Goal: Task Accomplishment & Management: Complete application form

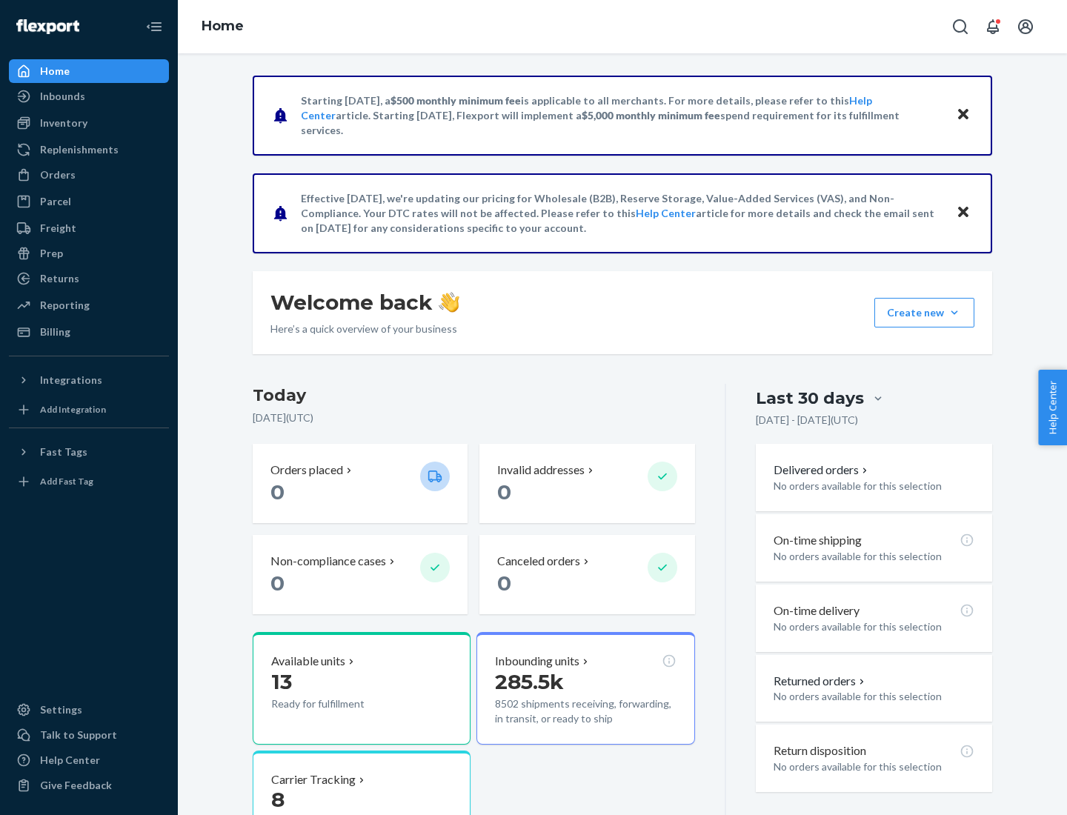
click at [954, 313] on button "Create new Create new inbound Create new order Create new product" at bounding box center [924, 313] width 100 height 30
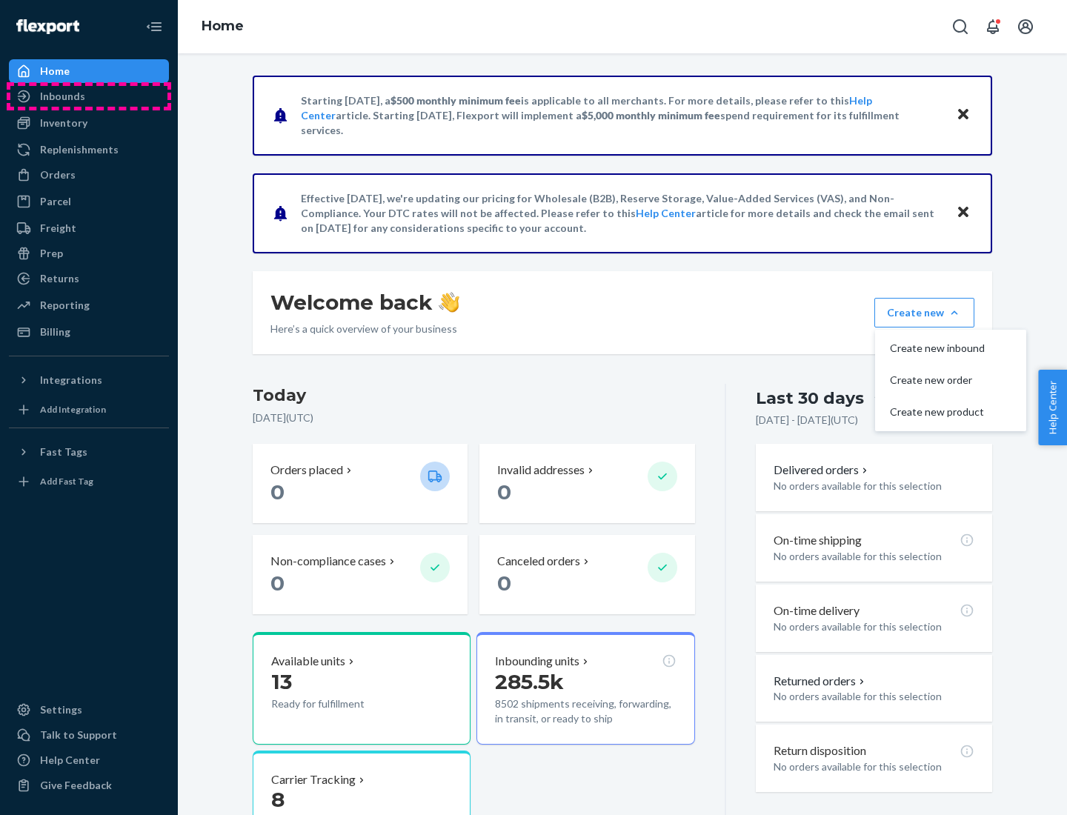
click at [89, 96] on div "Inbounds" at bounding box center [88, 96] width 157 height 21
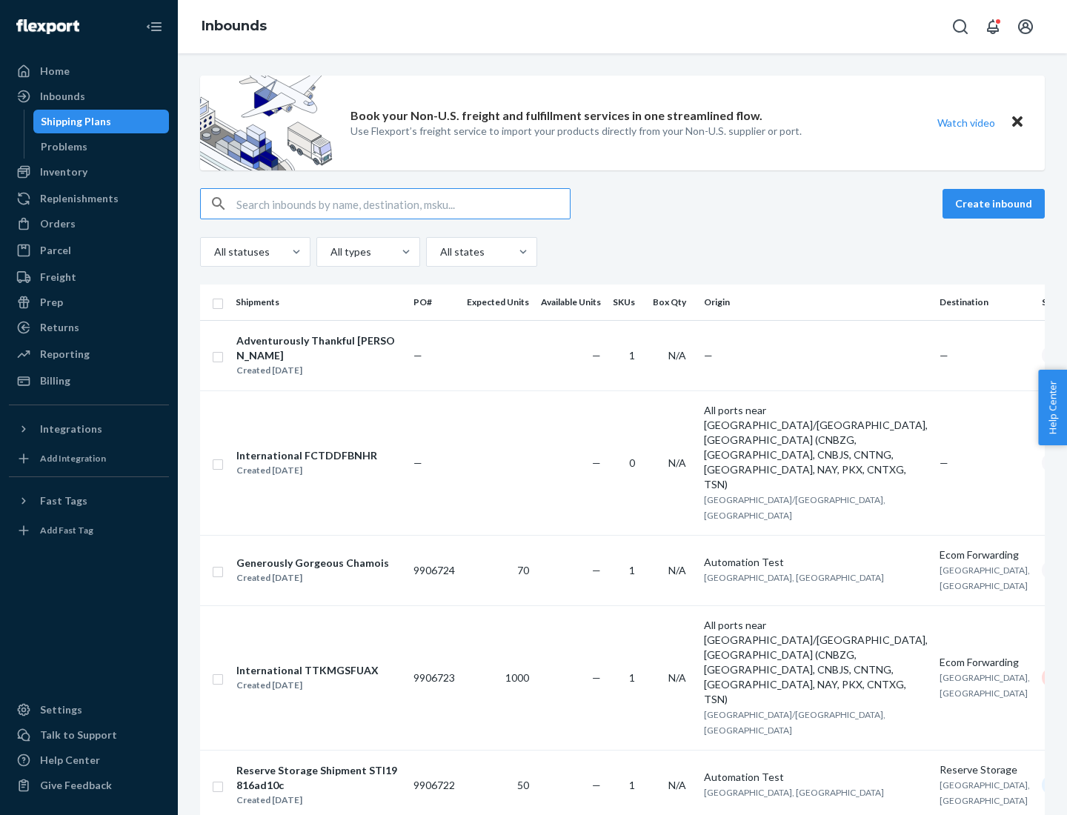
click at [996, 204] on button "Create inbound" at bounding box center [994, 204] width 102 height 30
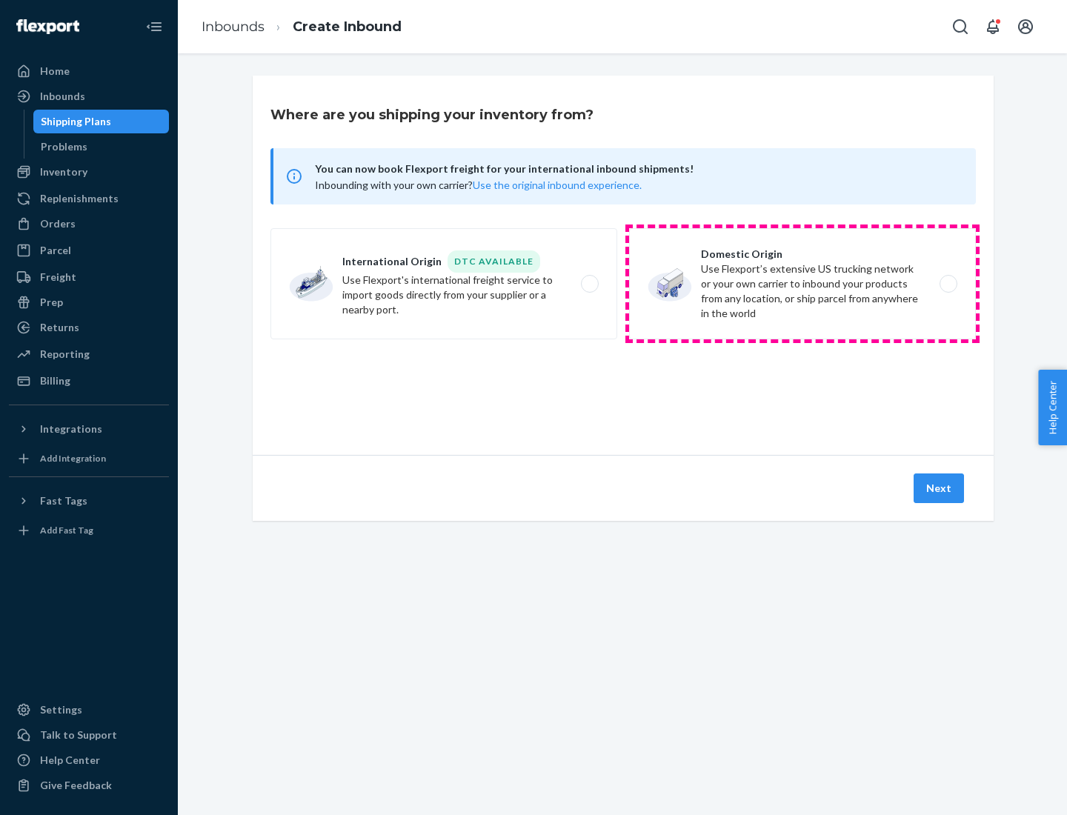
click at [802, 284] on label "Domestic Origin Use Flexport’s extensive US trucking network or your own carrie…" at bounding box center [802, 283] width 347 height 111
click at [948, 284] on input "Domestic Origin Use Flexport’s extensive US trucking network or your own carrie…" at bounding box center [953, 284] width 10 height 10
radio input "true"
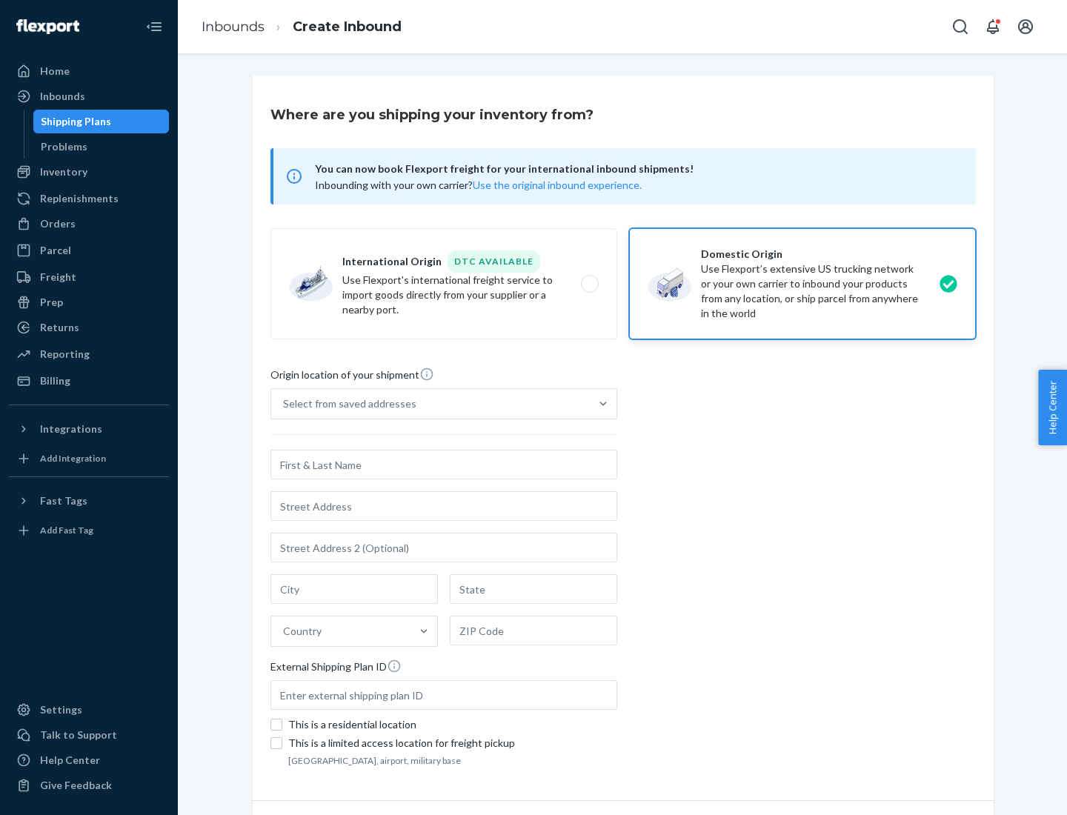
click at [346, 404] on div "Select from saved addresses" at bounding box center [349, 403] width 133 height 15
click at [285, 404] on input "Select from saved addresses" at bounding box center [283, 403] width 1 height 15
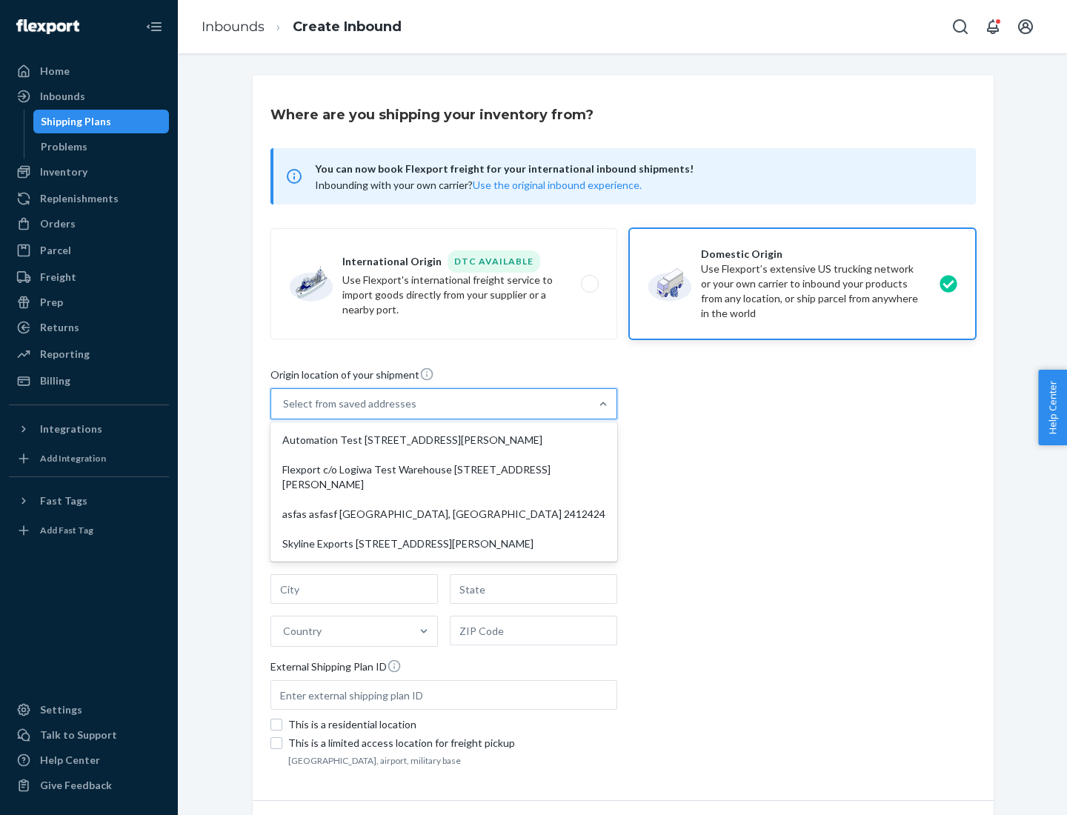
scroll to position [6, 0]
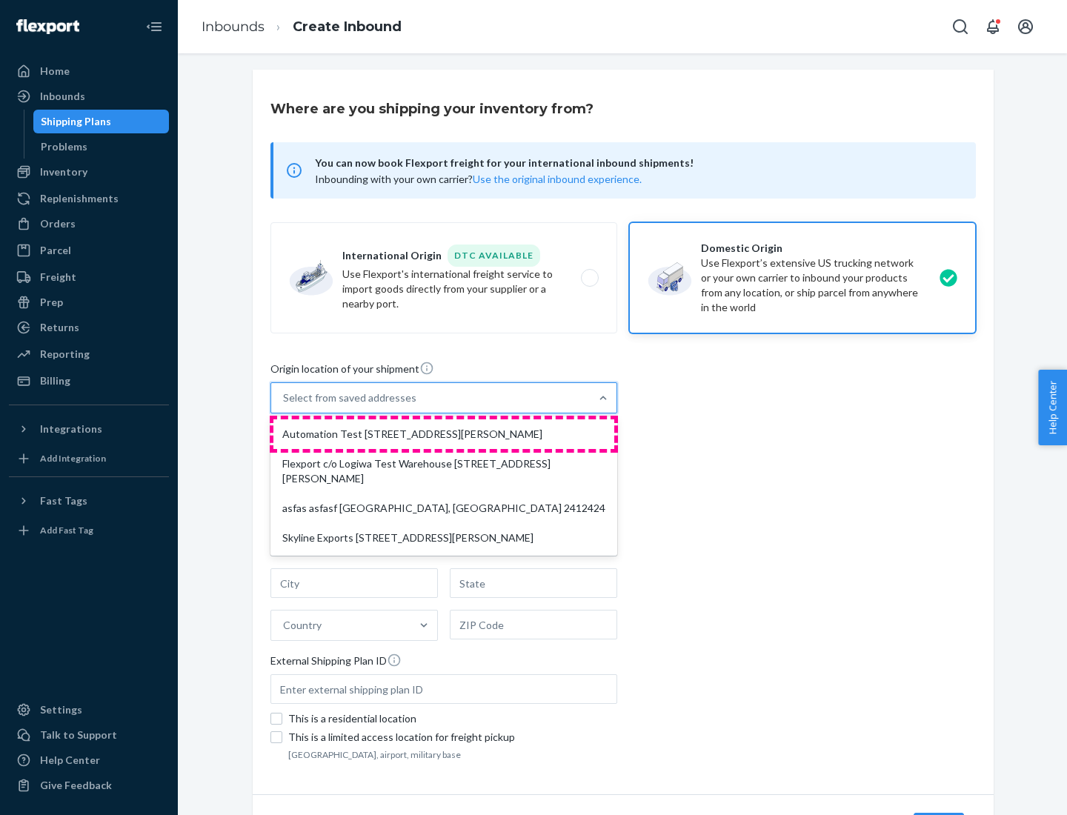
click at [444, 434] on div "Automation Test [STREET_ADDRESS][PERSON_NAME]" at bounding box center [443, 434] width 341 height 30
click at [285, 405] on input "option Automation Test [STREET_ADDRESS][PERSON_NAME] focused, 1 of 4. 4 results…" at bounding box center [283, 398] width 1 height 15
type input "Automation Test"
type input "9th Floor"
type input "[GEOGRAPHIC_DATA]"
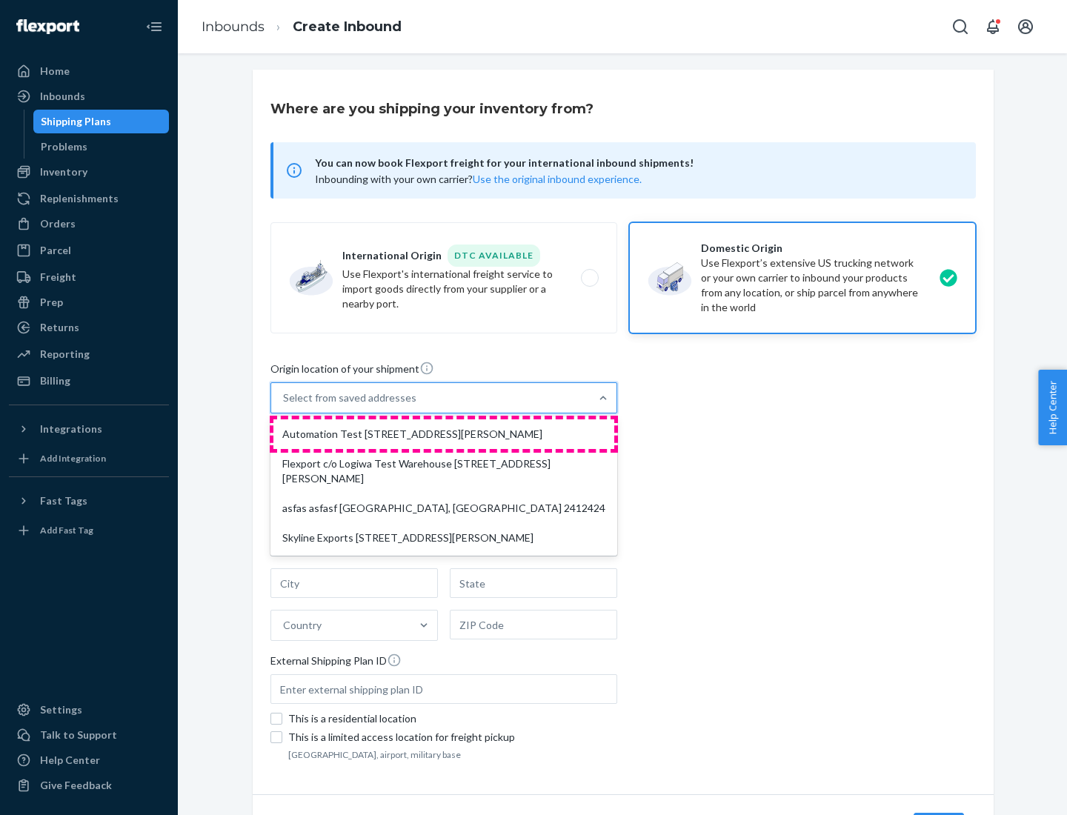
type input "CA"
type input "94104"
type input "[STREET_ADDRESS][PERSON_NAME]"
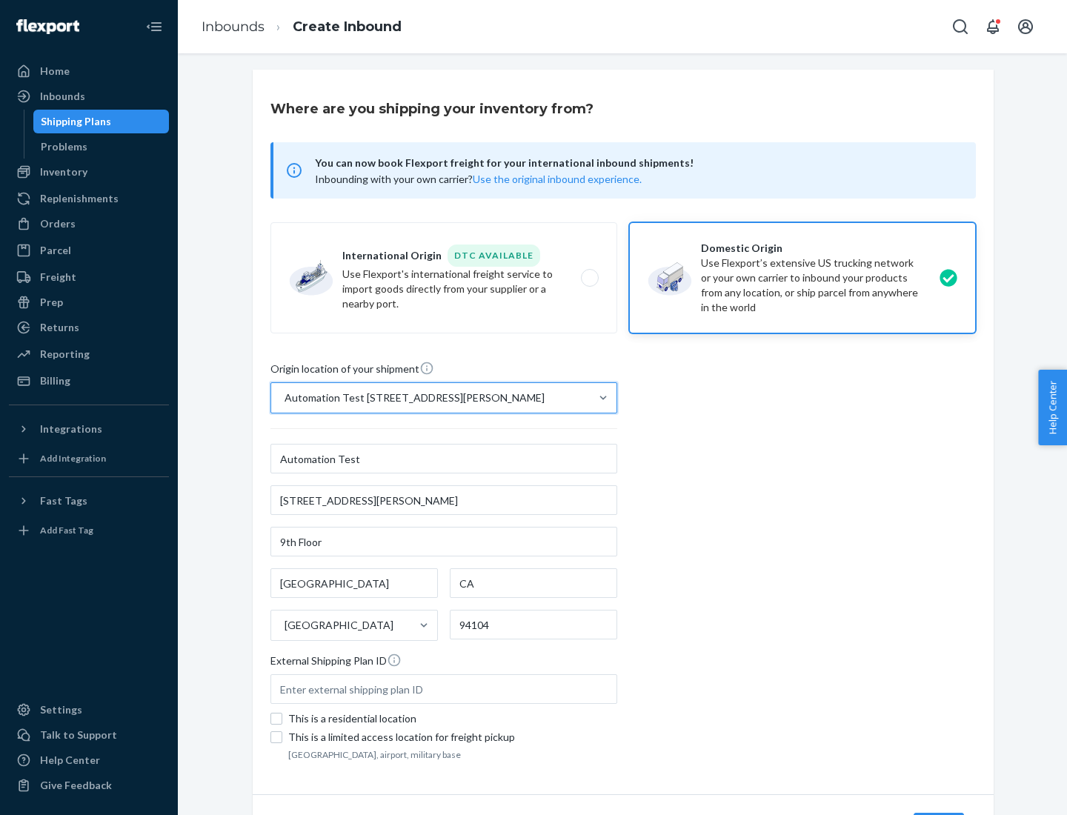
scroll to position [87, 0]
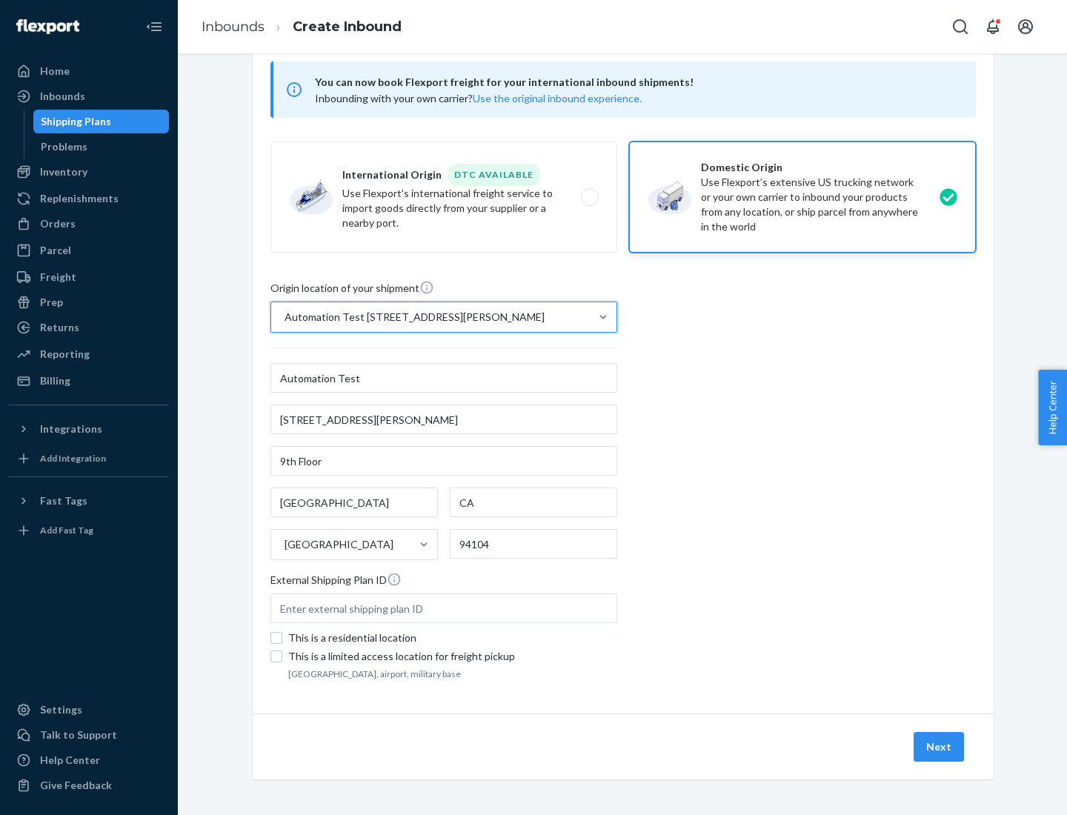
click at [940, 747] on button "Next" at bounding box center [939, 747] width 50 height 30
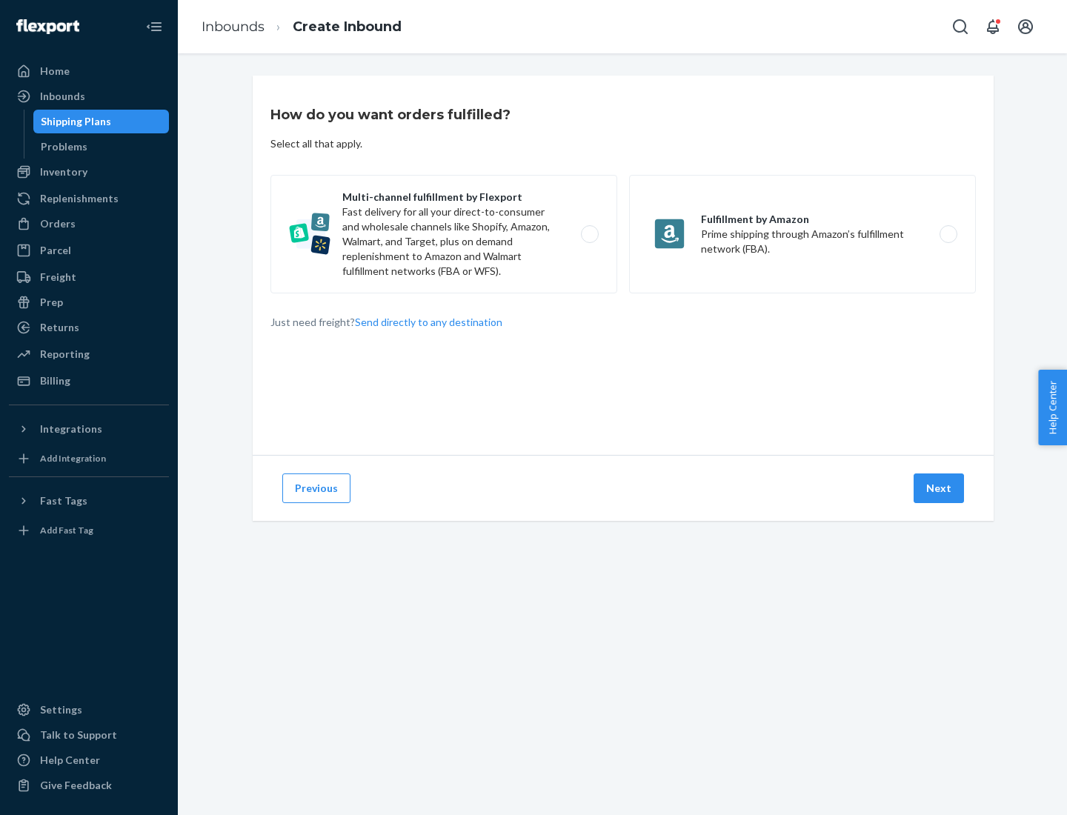
click at [444, 234] on label "Multi-channel fulfillment by Flexport Fast delivery for all your direct-to-cons…" at bounding box center [443, 234] width 347 height 119
click at [589, 234] on input "Multi-channel fulfillment by Flexport Fast delivery for all your direct-to-cons…" at bounding box center [594, 235] width 10 height 10
radio input "true"
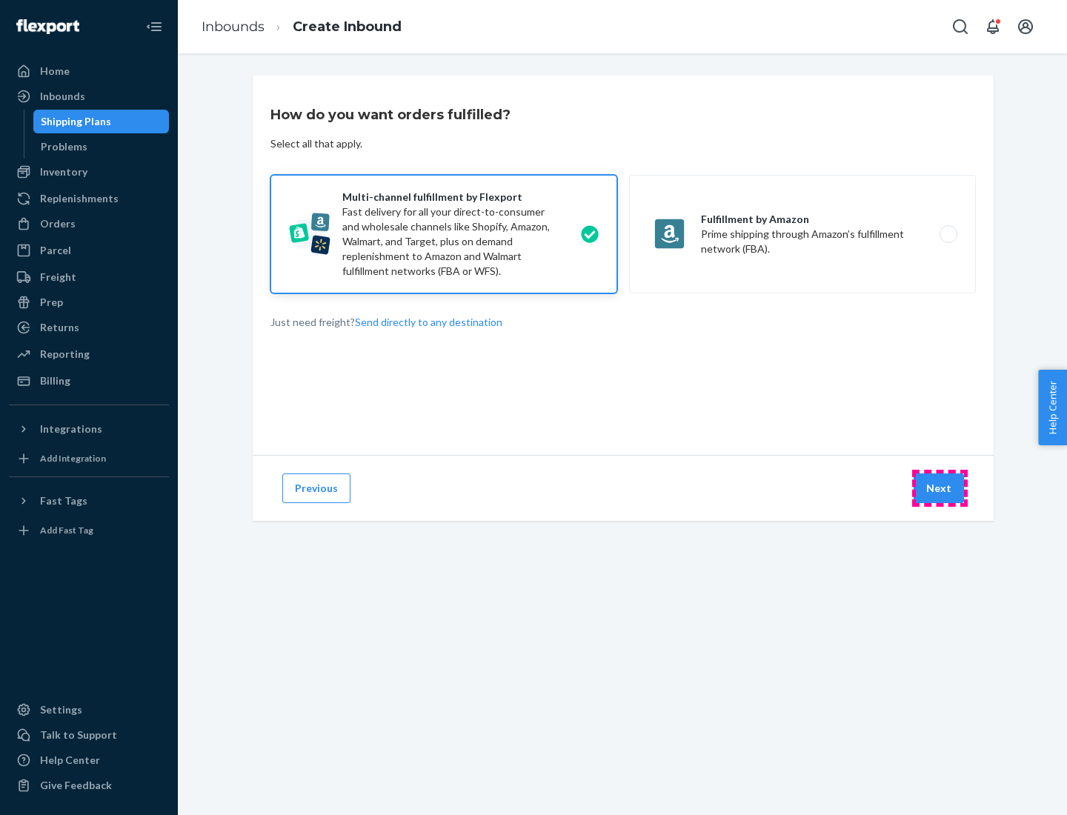
click at [940, 488] on button "Next" at bounding box center [939, 488] width 50 height 30
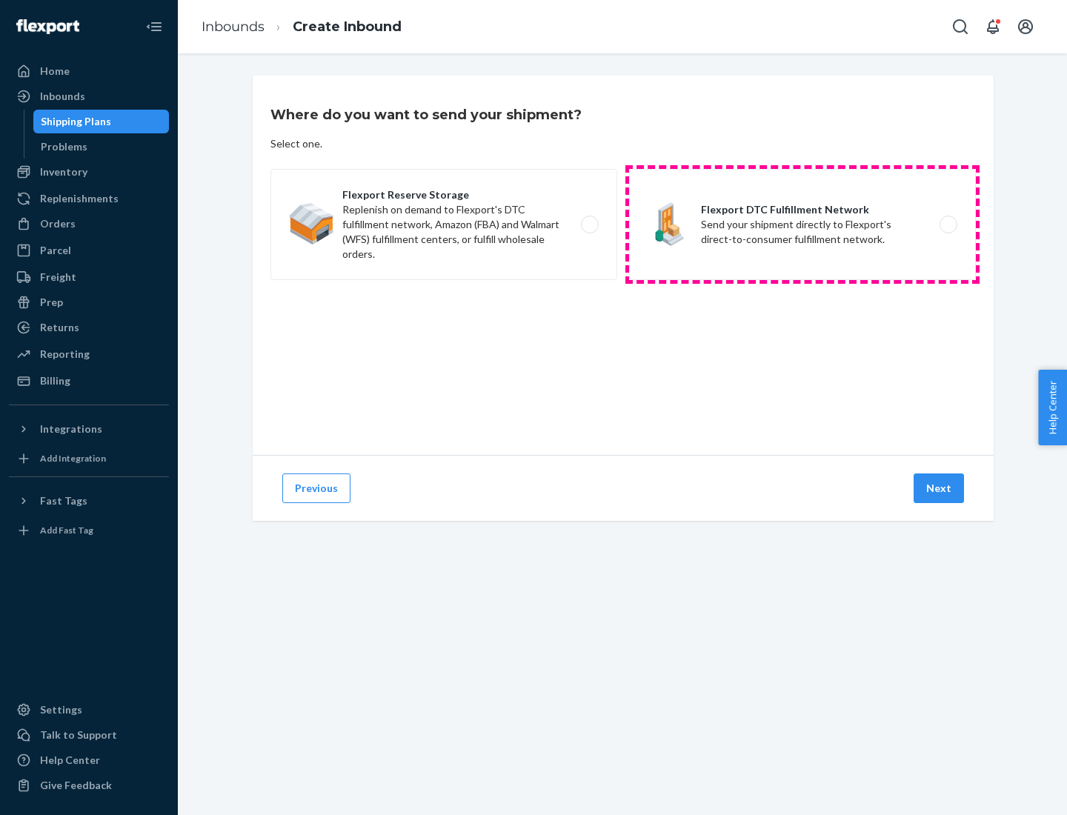
click at [802, 225] on label "Flexport DTC Fulfillment Network Send your shipment directly to Flexport's dire…" at bounding box center [802, 224] width 347 height 111
click at [948, 225] on input "Flexport DTC Fulfillment Network Send your shipment directly to Flexport's dire…" at bounding box center [953, 225] width 10 height 10
radio input "true"
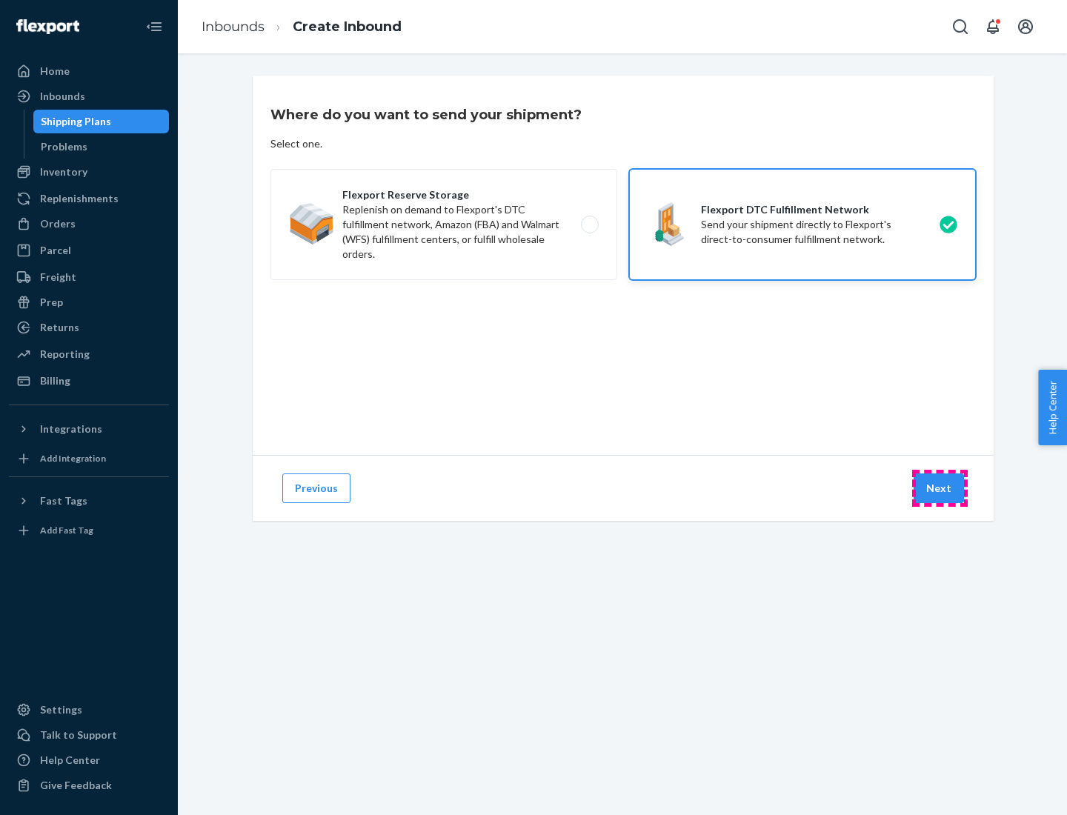
click at [940, 488] on button "Next" at bounding box center [939, 488] width 50 height 30
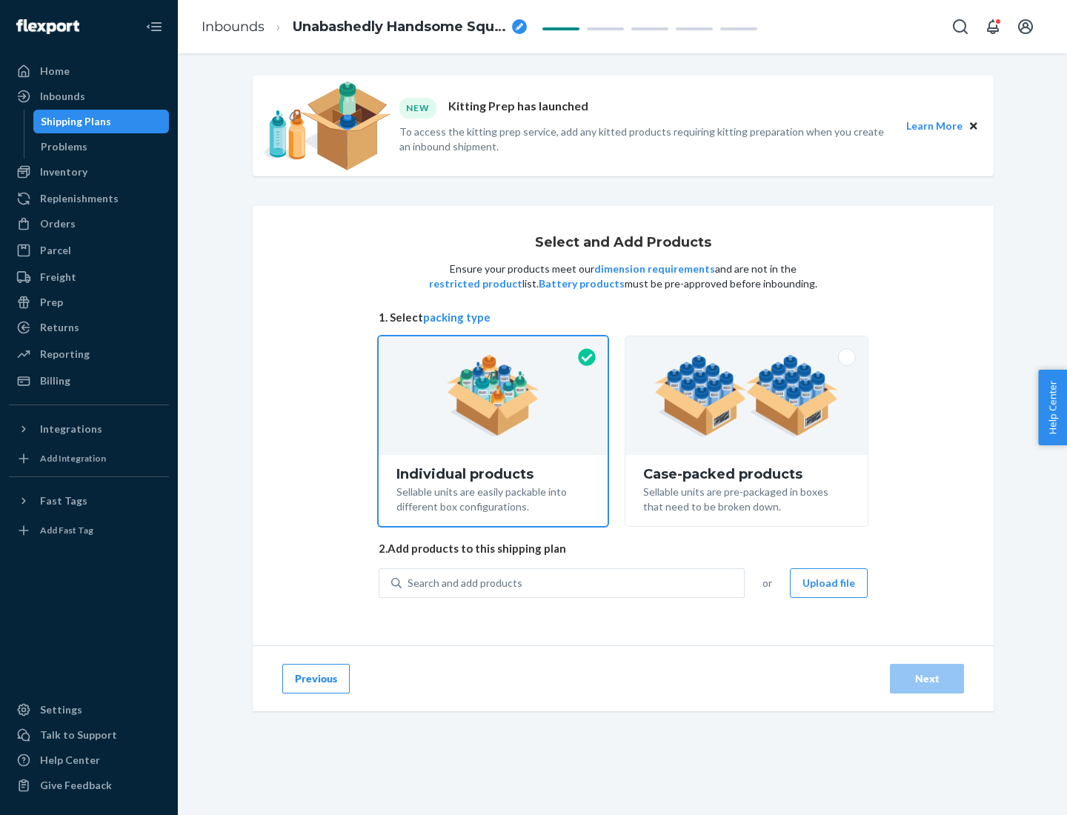
click at [747, 396] on img at bounding box center [746, 396] width 185 height 82
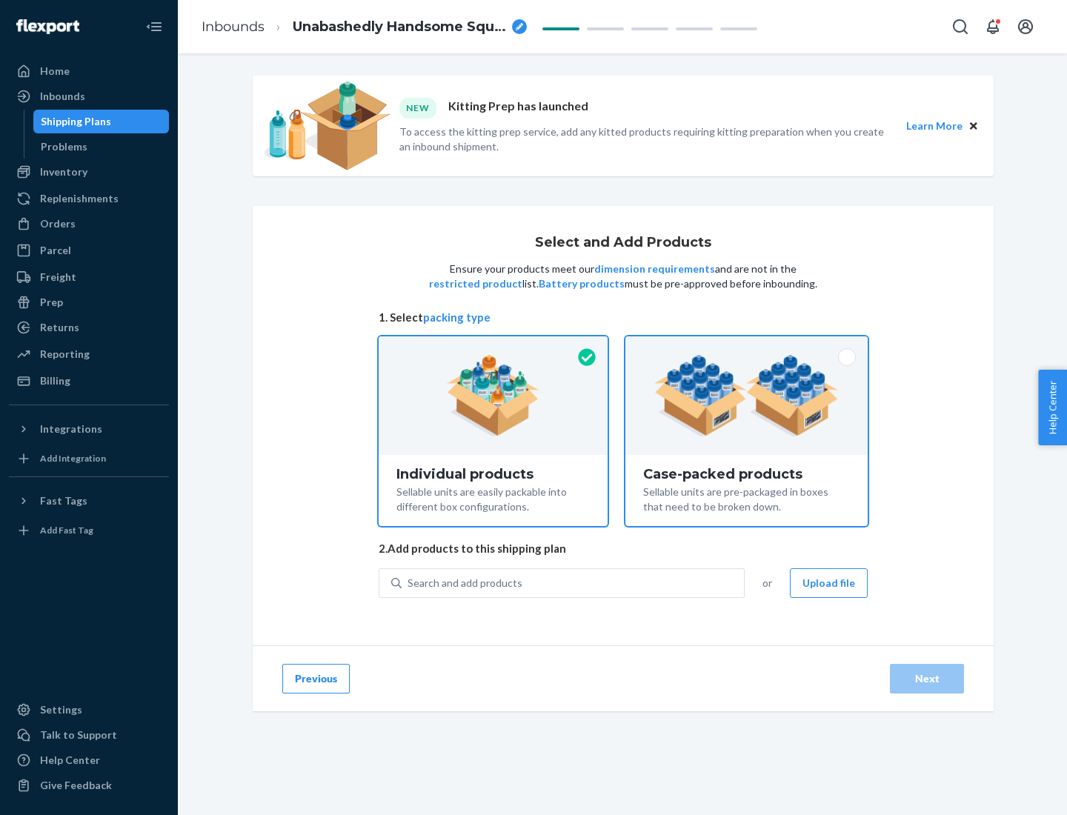
click at [747, 346] on input "Case-packed products Sellable units are pre-packaged in boxes that need to be b…" at bounding box center [747, 341] width 10 height 10
radio input "true"
radio input "false"
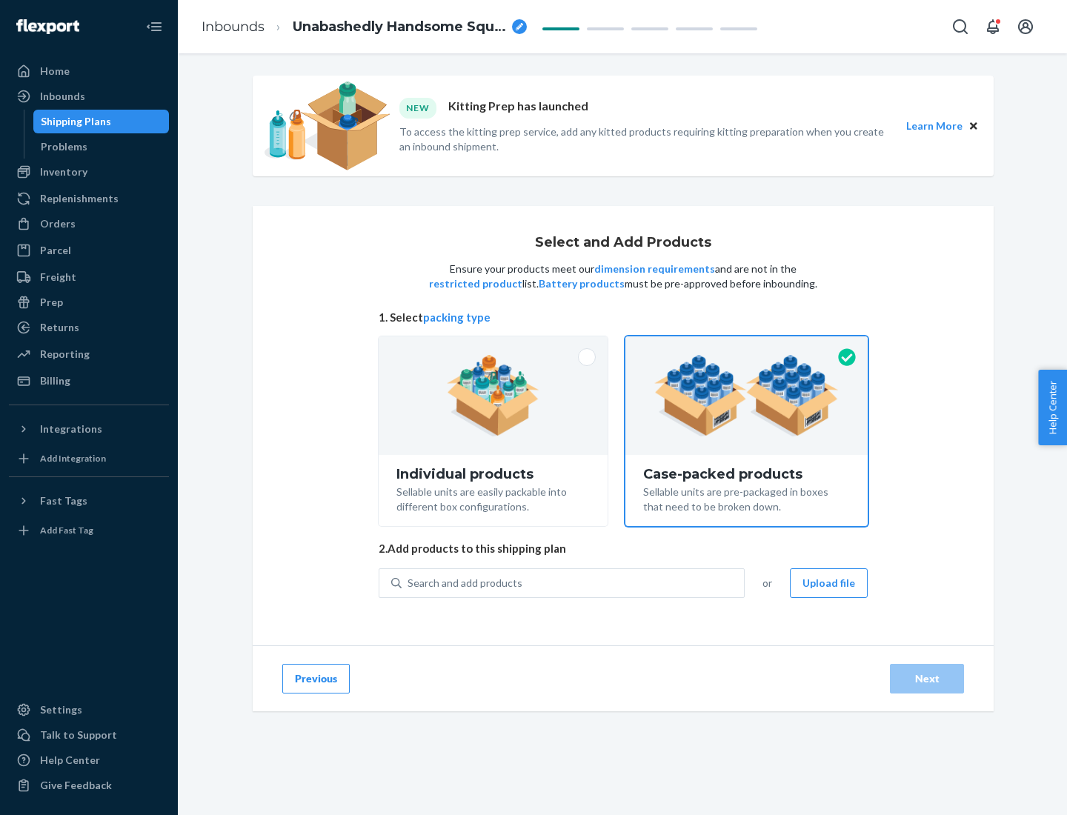
click at [574, 582] on div "Search and add products" at bounding box center [573, 583] width 342 height 27
click at [409, 582] on input "Search and add products" at bounding box center [408, 583] width 1 height 15
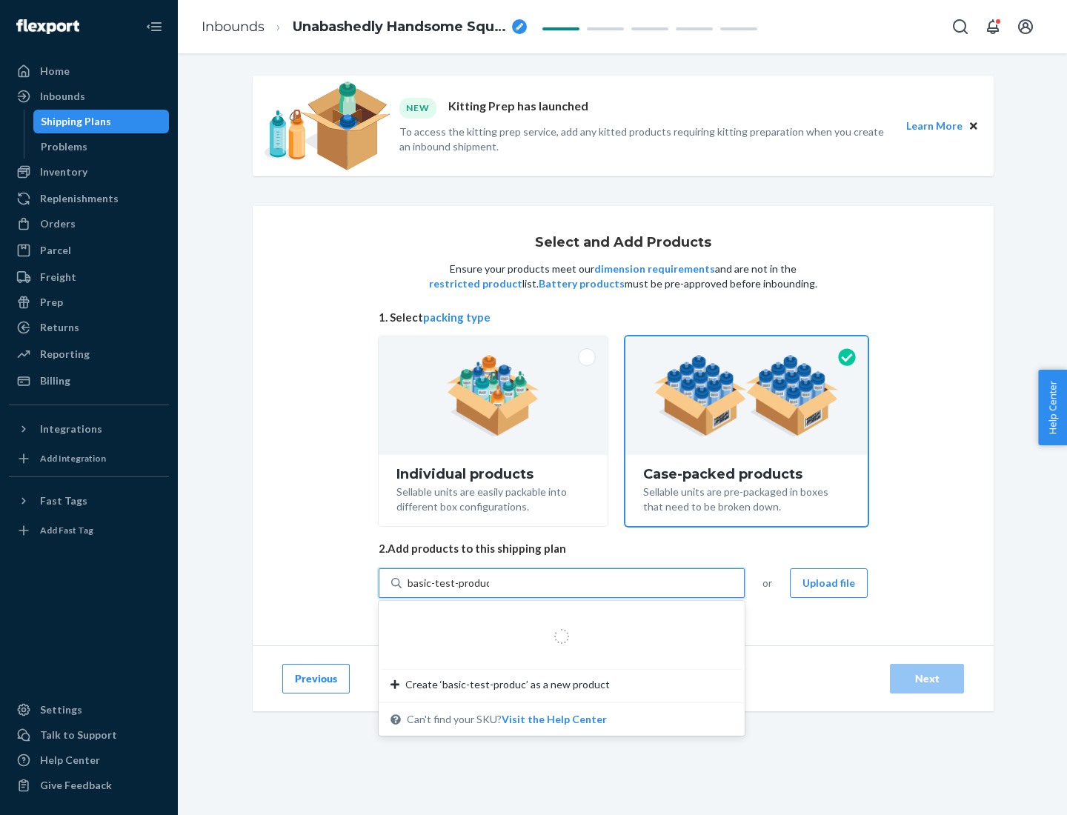
type input "basic-test-product-1"
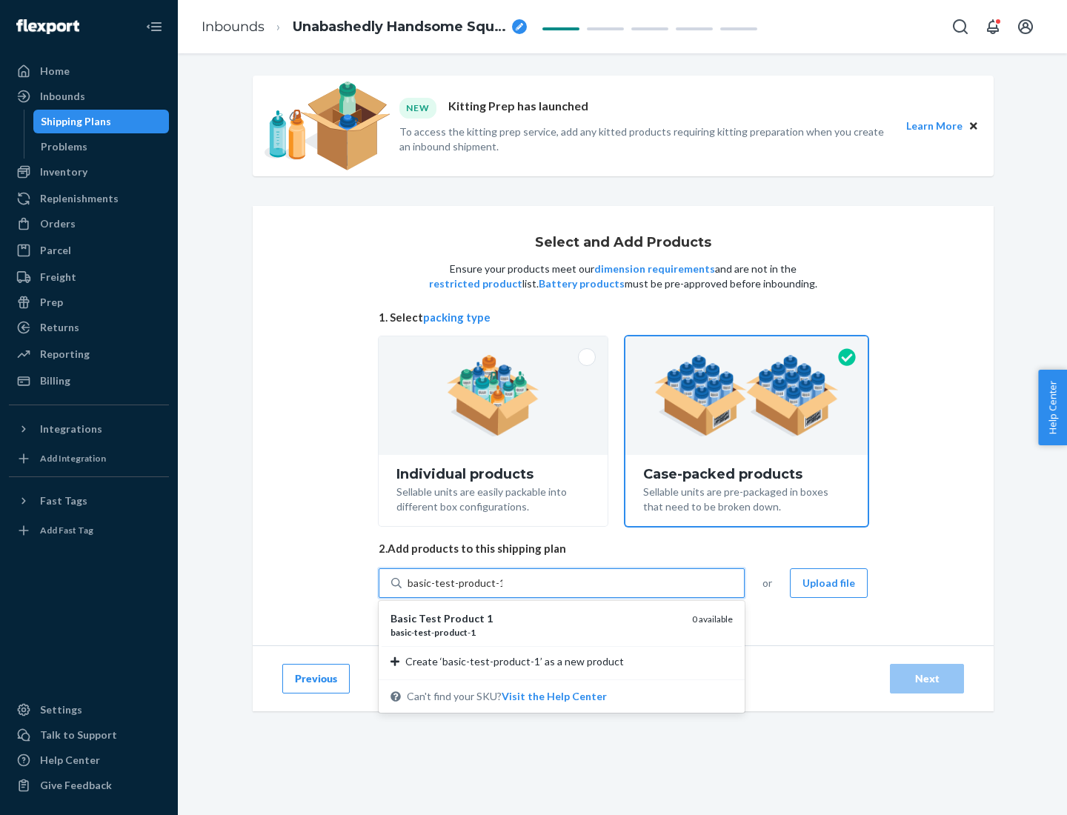
click at [536, 632] on div "basic - test - product - 1" at bounding box center [536, 632] width 290 height 13
click at [502, 591] on input "basic-test-product-1" at bounding box center [455, 583] width 95 height 15
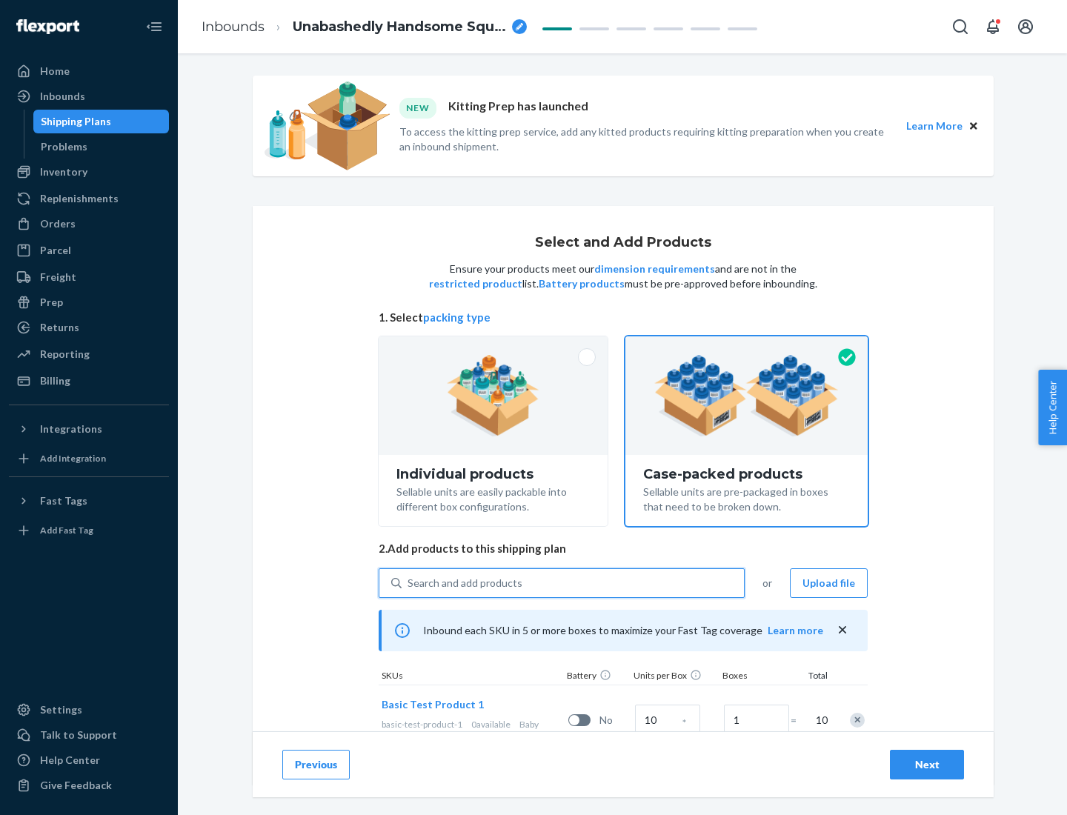
scroll to position [53, 0]
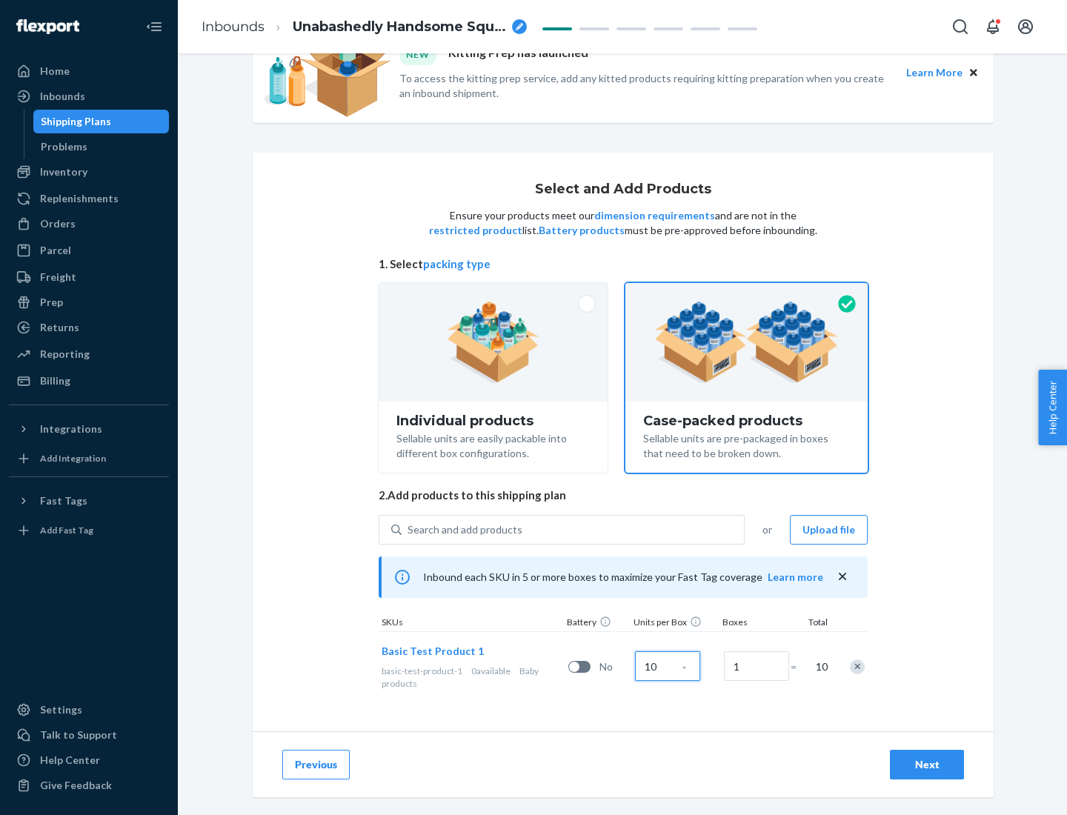
type input "10"
type input "7"
click at [927, 765] on div "Next" at bounding box center [927, 764] width 49 height 15
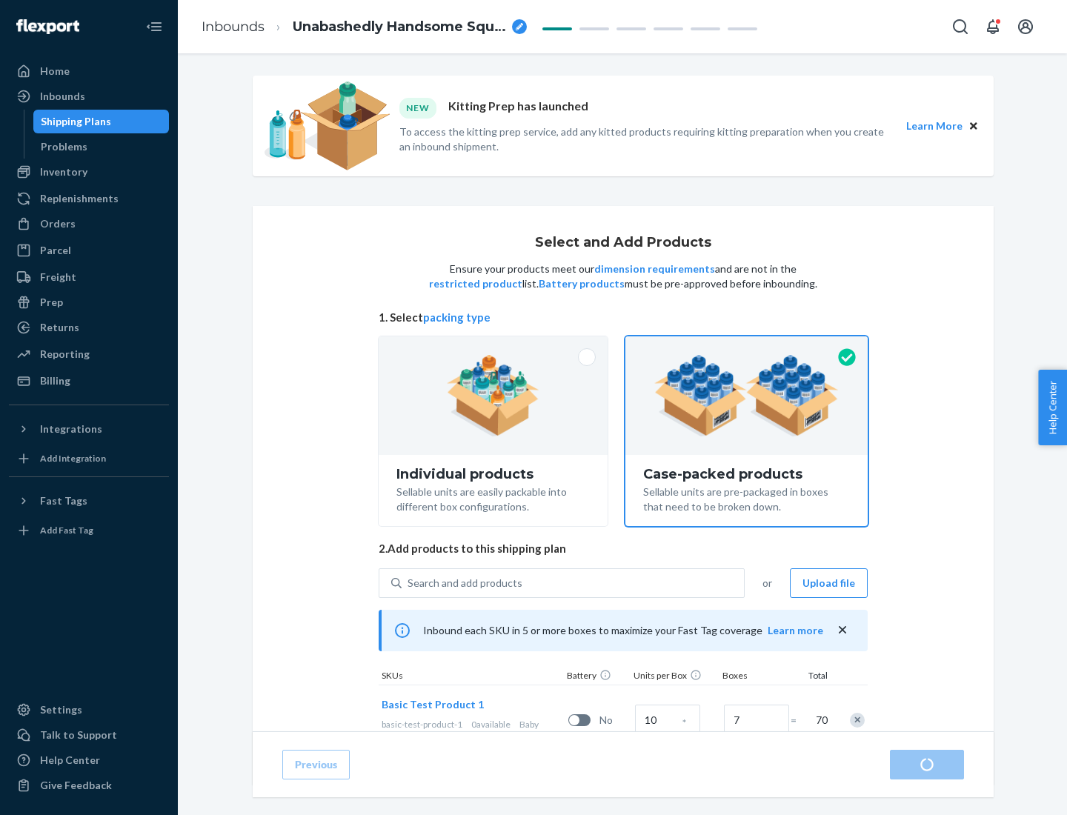
radio input "true"
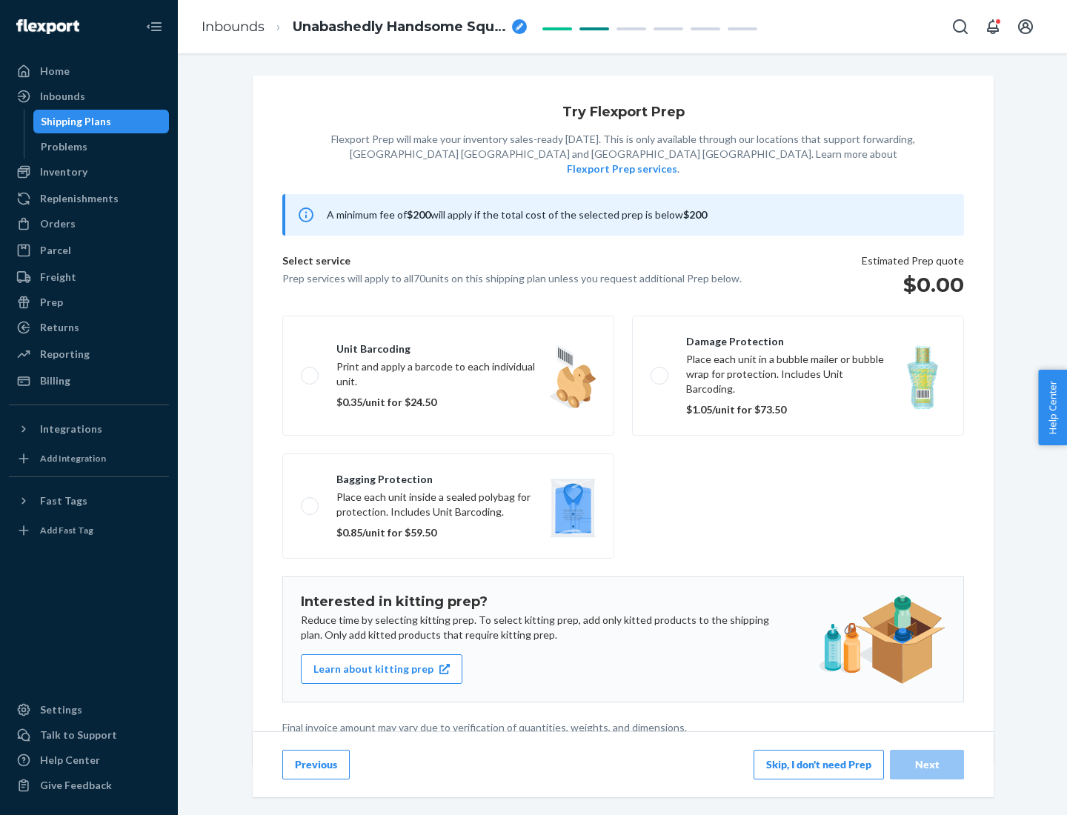
scroll to position [4, 0]
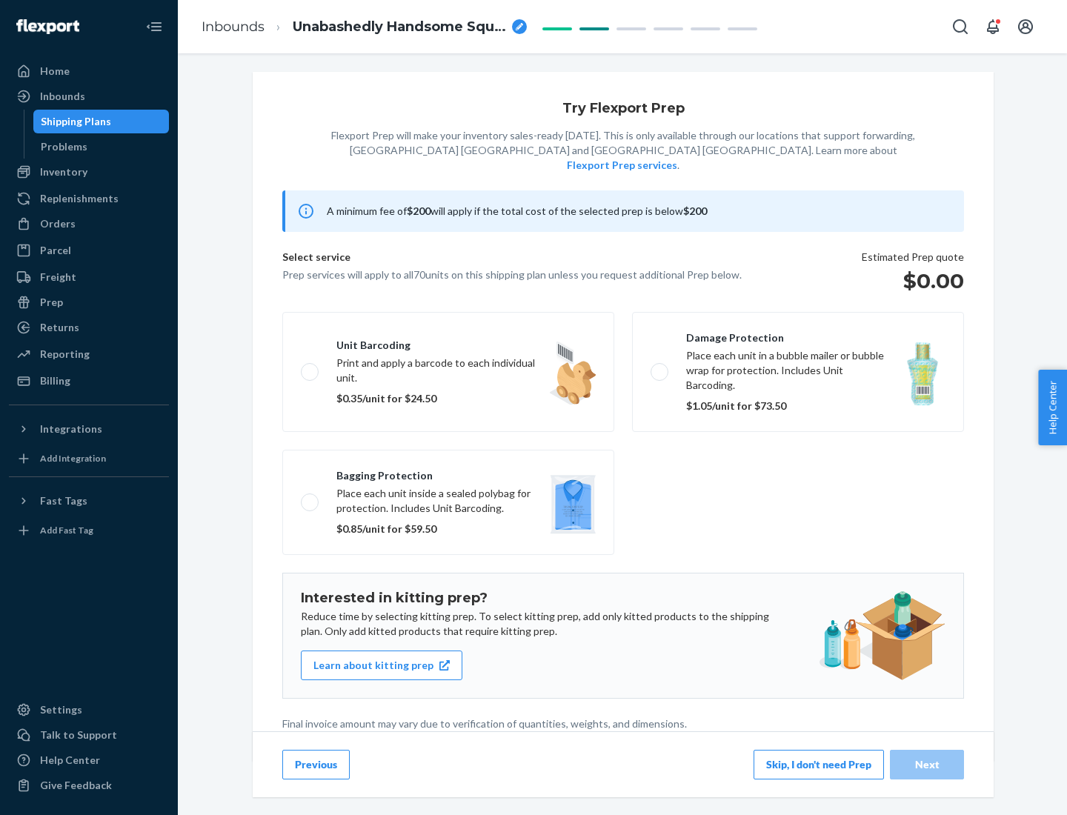
click at [448, 472] on label "Bagging protection Place each unit inside a sealed polybag for protection. Incl…" at bounding box center [448, 502] width 332 height 105
click at [310, 497] on input "Bagging protection Place each unit inside a sealed polybag for protection. Incl…" at bounding box center [306, 502] width 10 height 10
checkbox input "true"
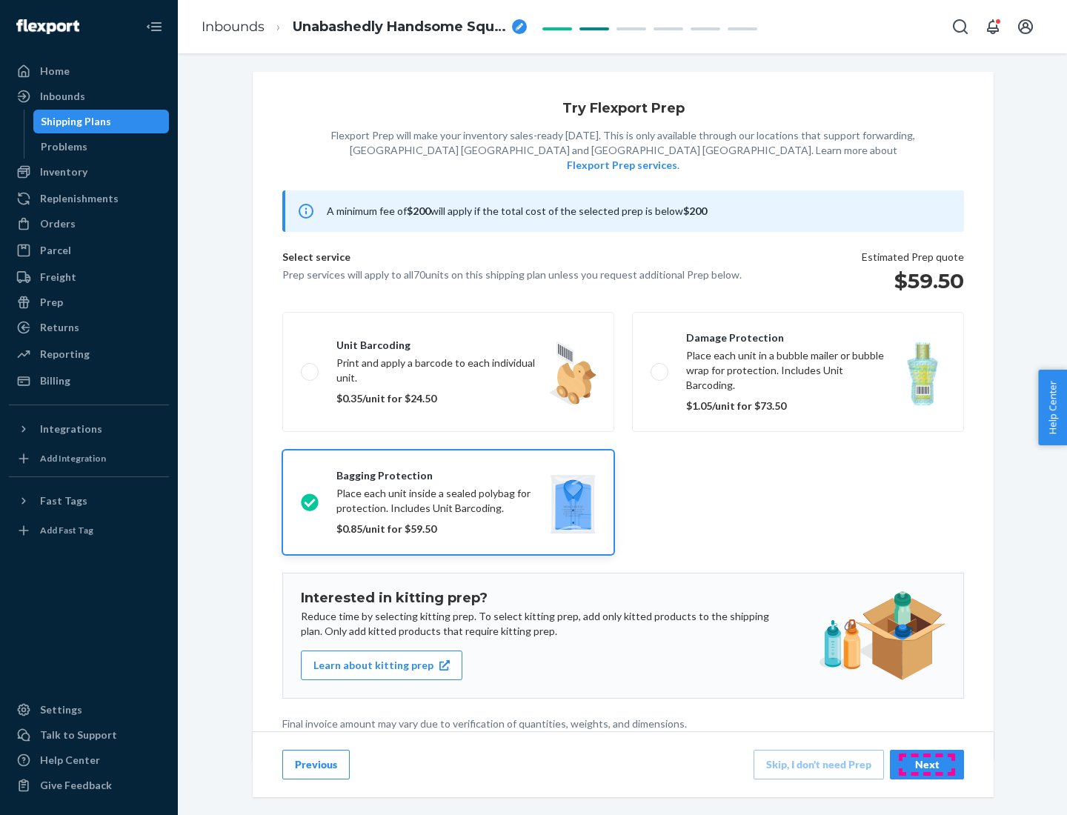
click at [927, 764] on div "Next" at bounding box center [927, 764] width 49 height 15
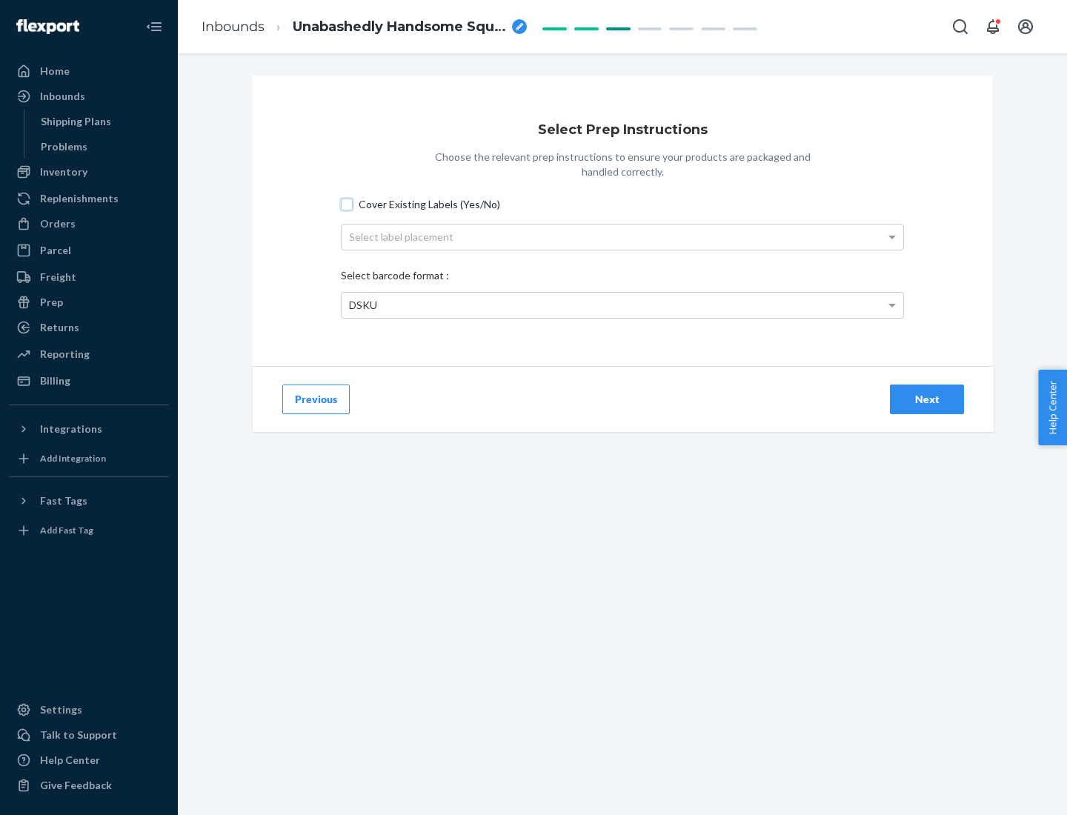
click at [347, 204] on input "Cover Existing Labels (Yes/No)" at bounding box center [347, 205] width 12 height 12
checkbox input "true"
click at [622, 236] on div "Select label placement" at bounding box center [623, 237] width 562 height 25
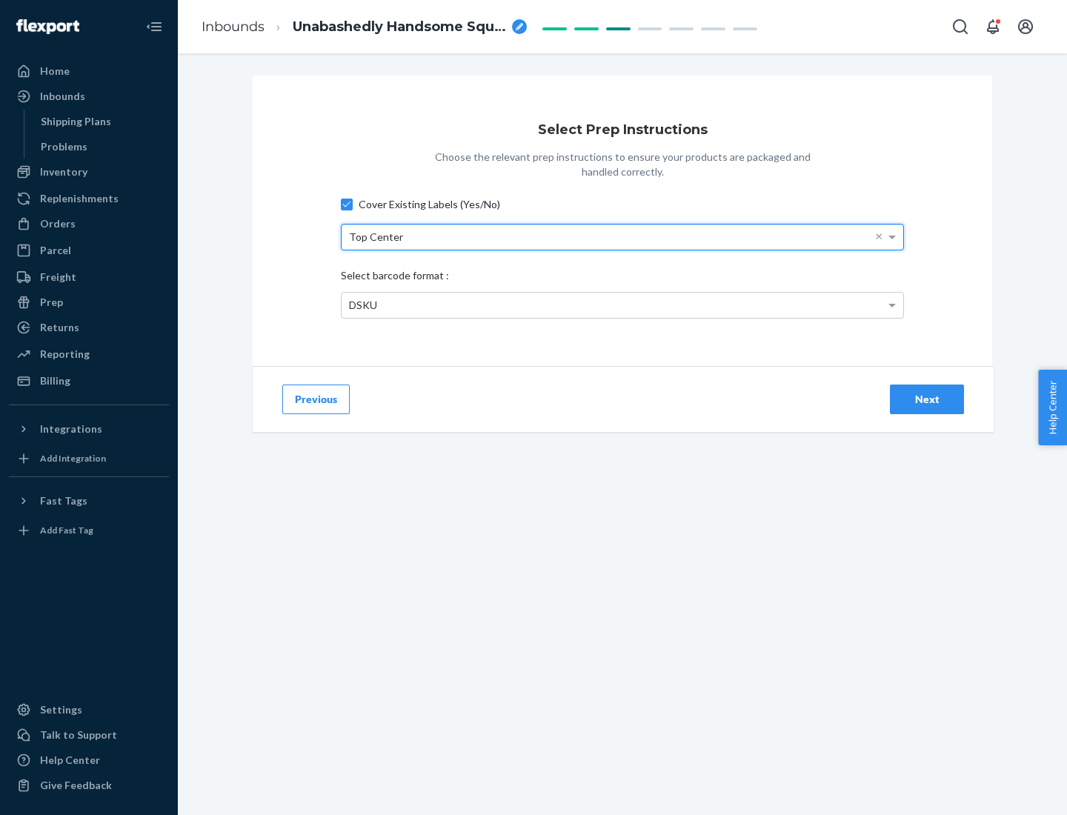
click at [622, 305] on div "DSKU" at bounding box center [623, 305] width 562 height 25
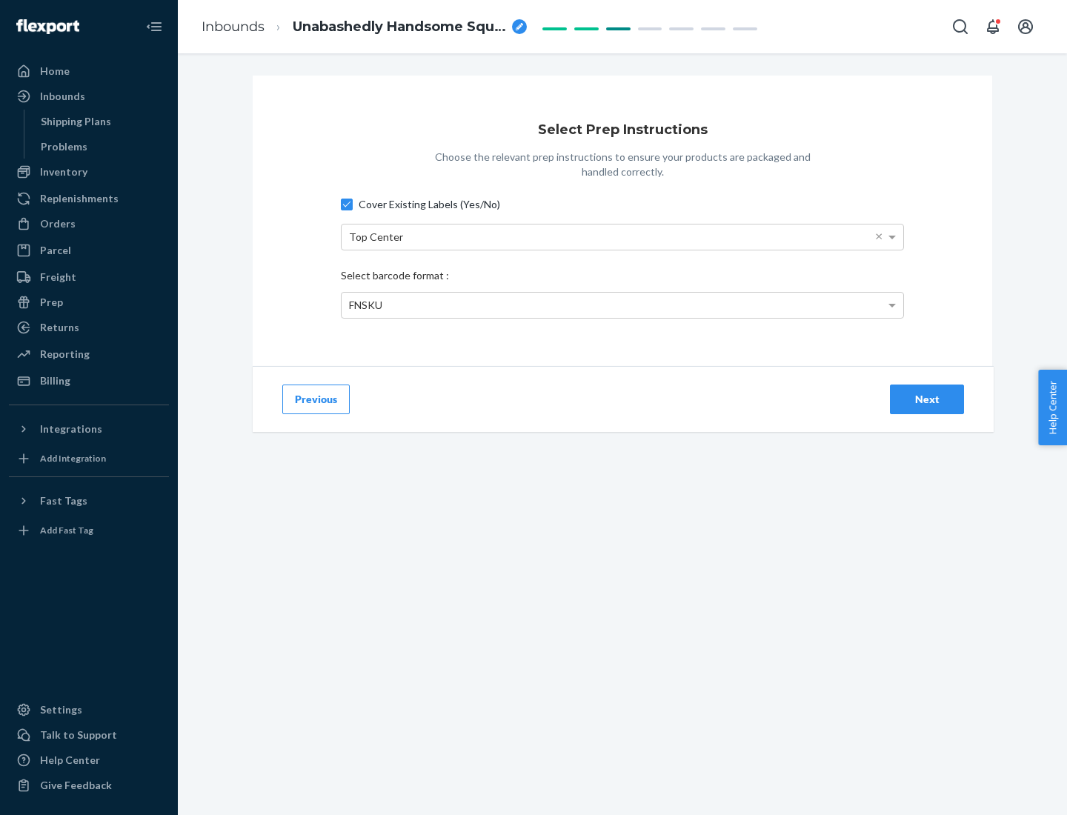
click at [927, 399] on div "Next" at bounding box center [927, 399] width 49 height 15
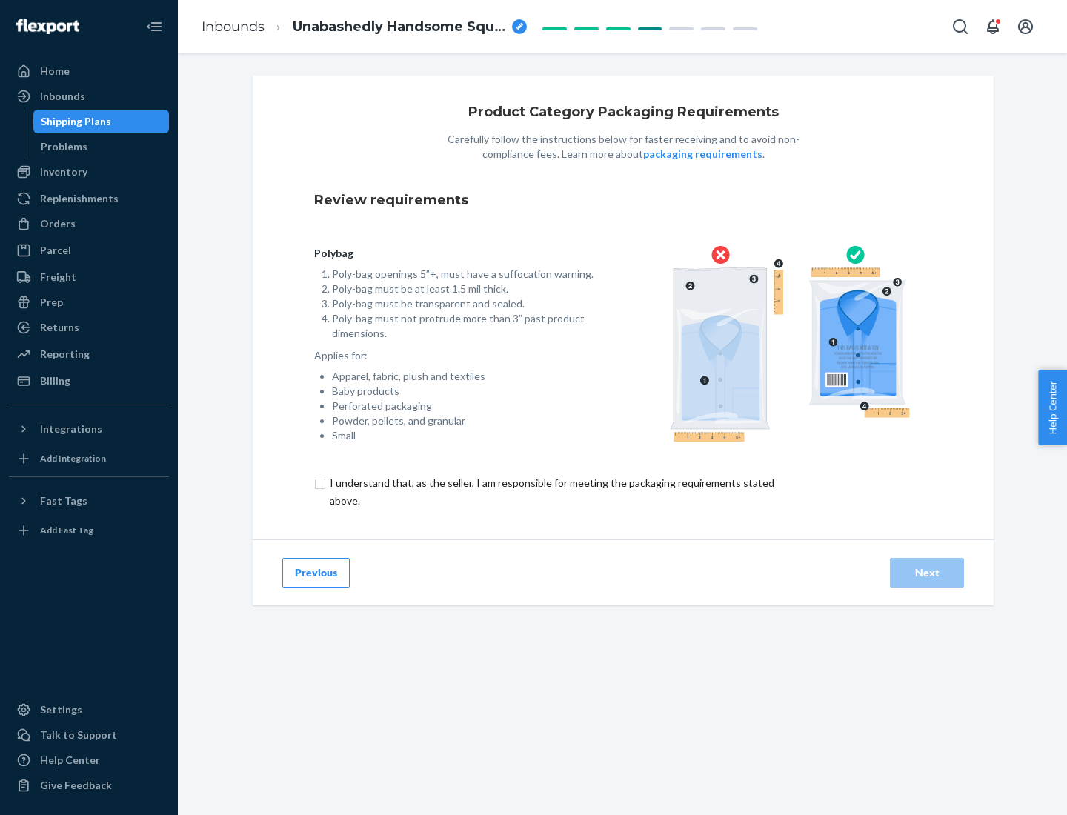
click at [551, 491] on input "checkbox" at bounding box center [560, 492] width 493 height 36
checkbox input "true"
click at [927, 572] on div "Next" at bounding box center [927, 572] width 49 height 15
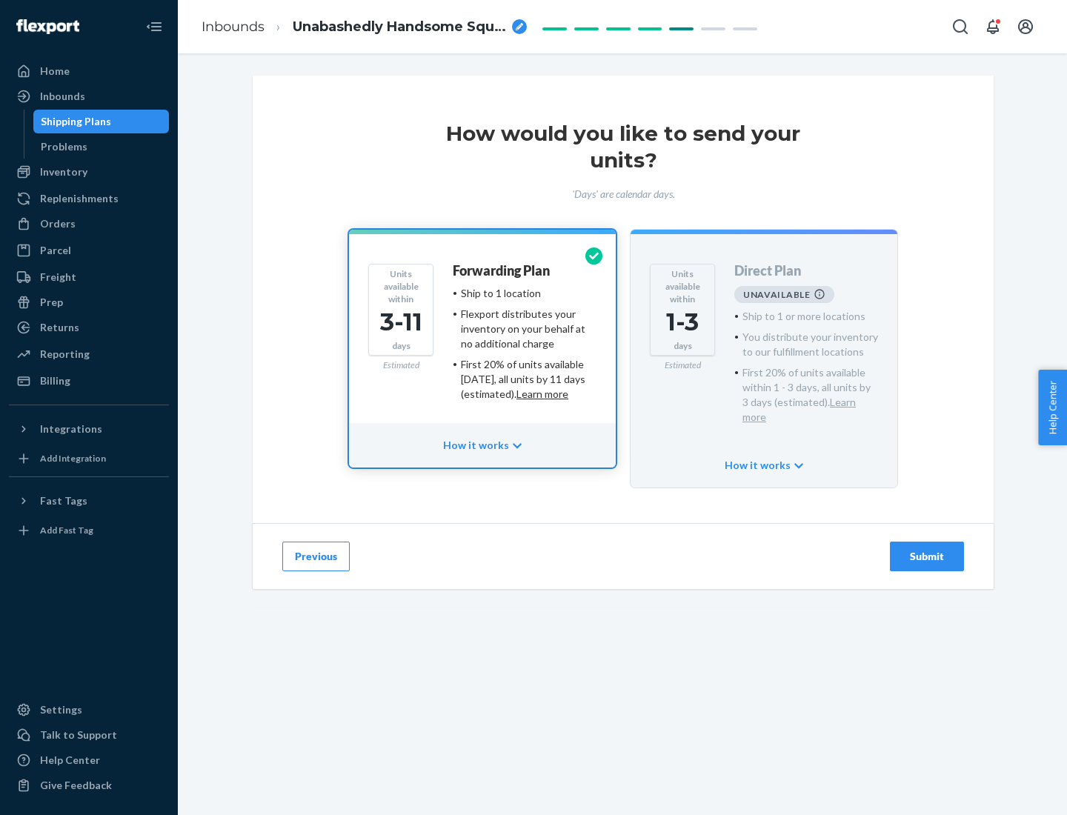
click at [502, 270] on h4 "Forwarding Plan" at bounding box center [501, 271] width 97 height 15
click at [927, 549] on div "Submit" at bounding box center [927, 556] width 49 height 15
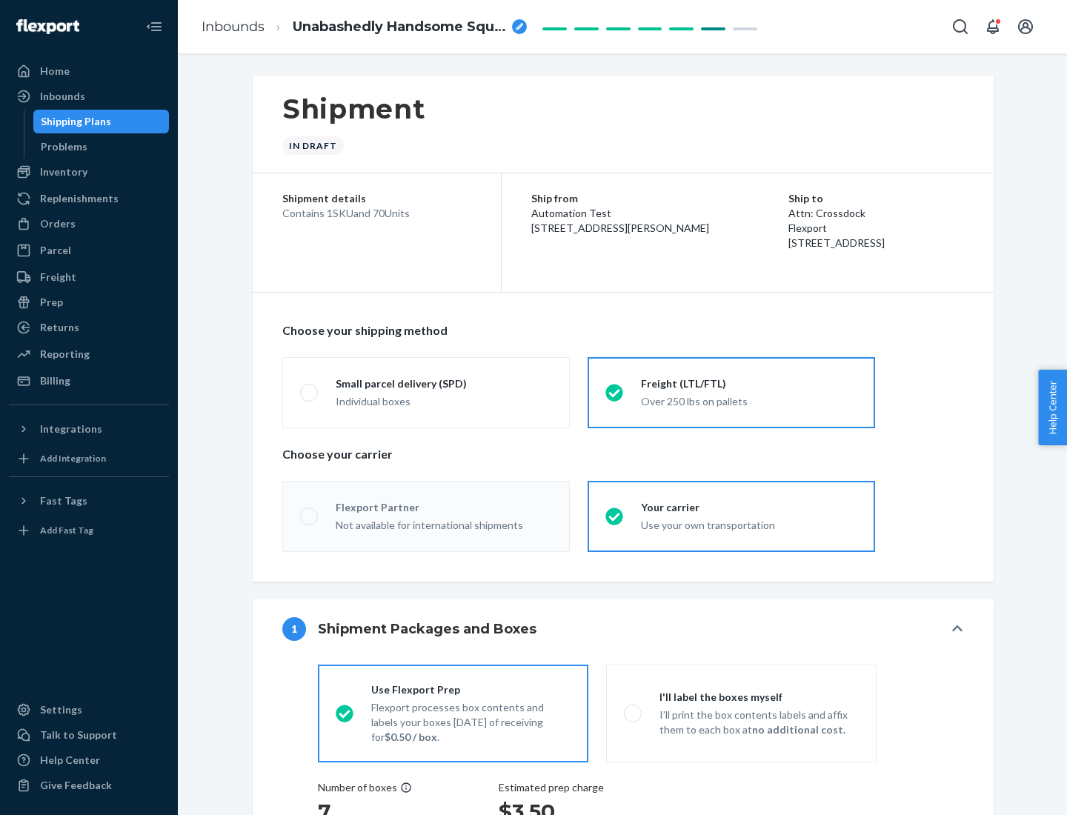
radio input "true"
radio input "false"
radio input "true"
radio input "false"
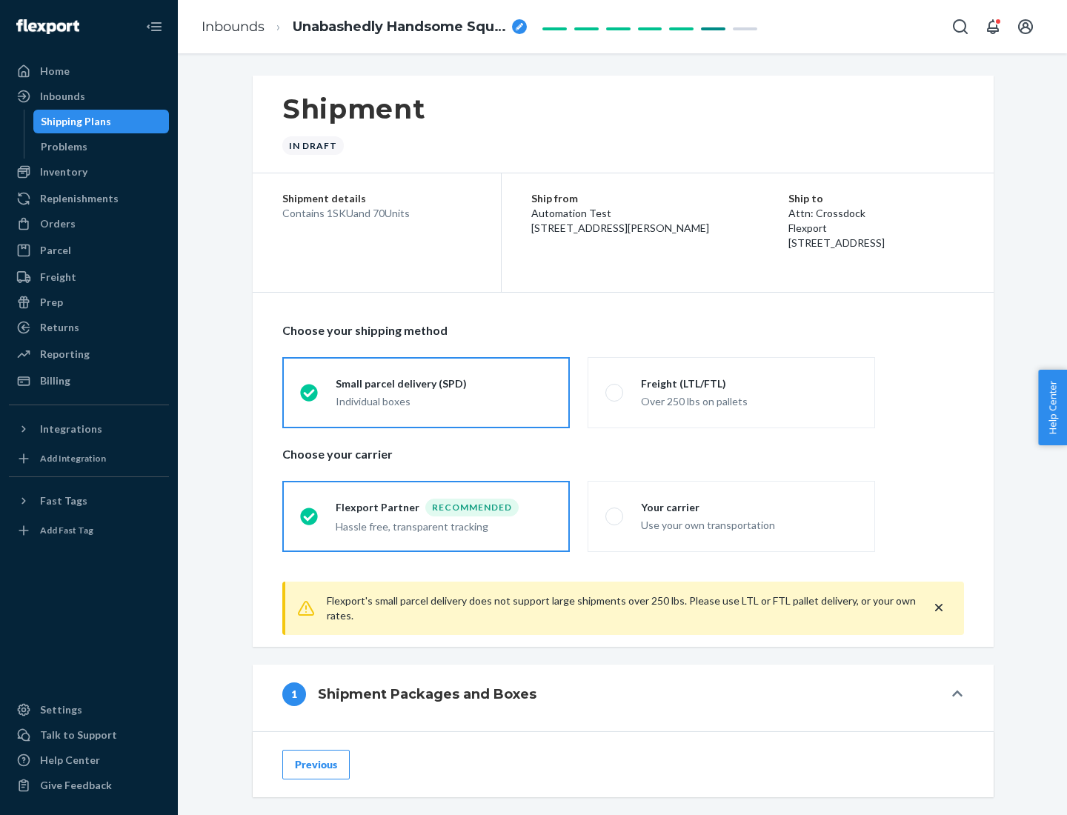
click at [731, 392] on div "Over 250 lbs on pallets" at bounding box center [749, 400] width 216 height 18
click at [615, 392] on input "Freight (LTL/FTL) Over 250 lbs on pallets" at bounding box center [610, 393] width 10 height 10
radio input "true"
radio input "false"
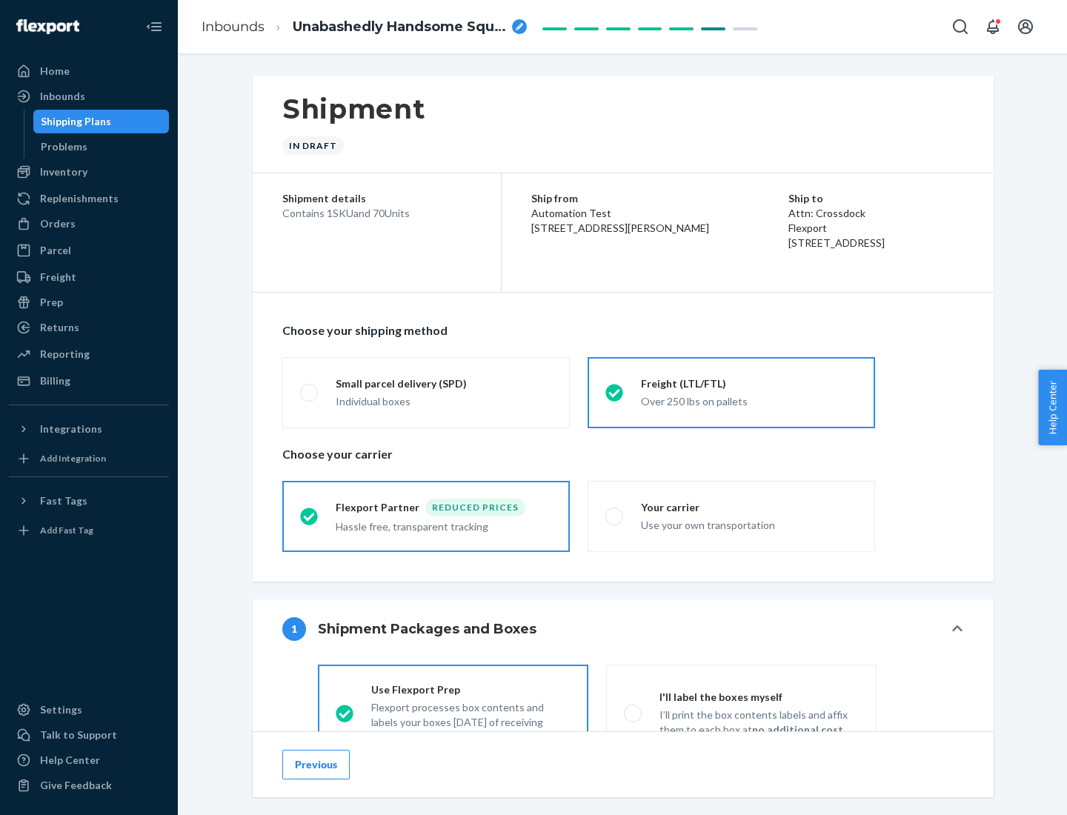
scroll to position [82, 0]
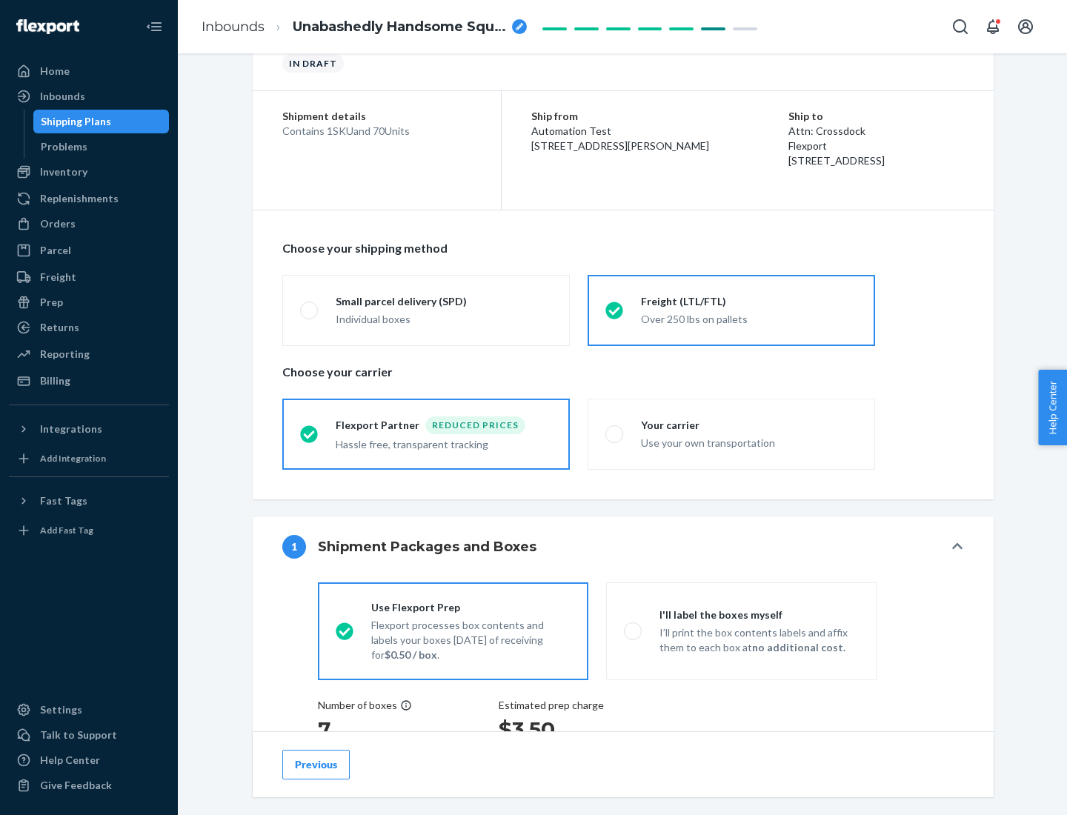
click at [731, 433] on div "Use your own transportation" at bounding box center [749, 442] width 216 height 18
click at [615, 433] on input "Your carrier Use your own transportation" at bounding box center [610, 434] width 10 height 10
radio input "true"
radio input "false"
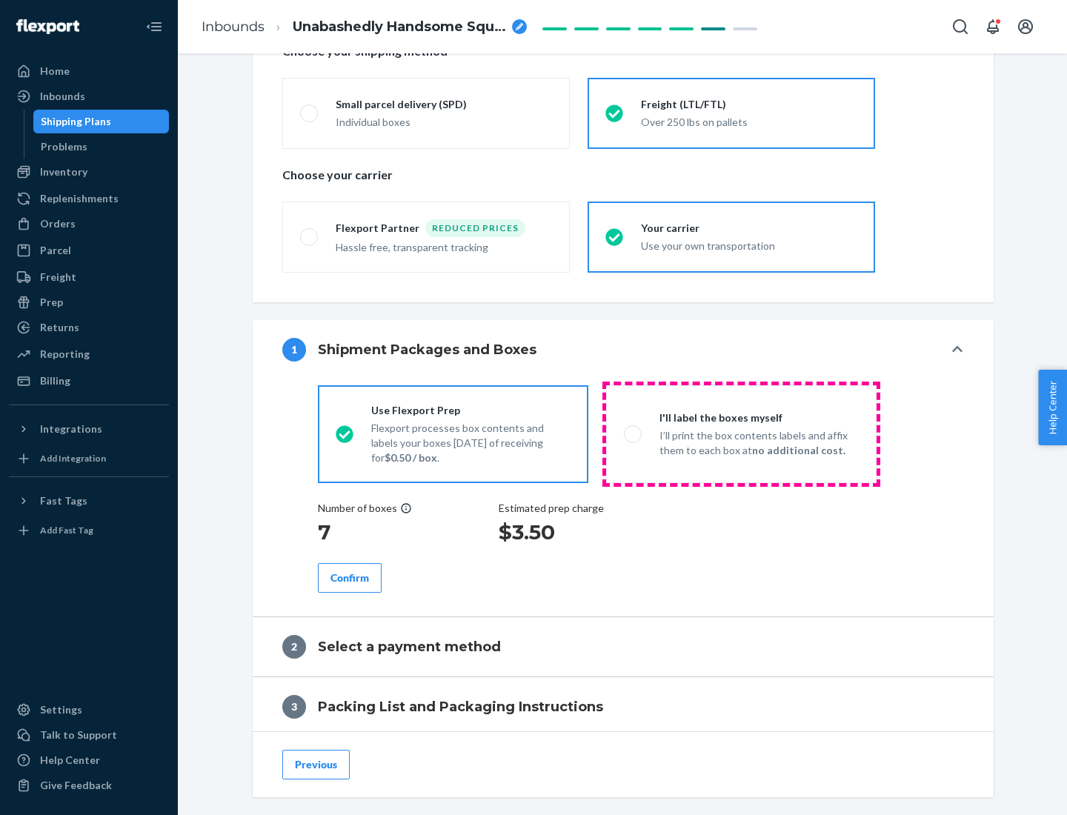
click at [741, 433] on p "I’ll print the box contents labels and affix them to each box at no additional …" at bounding box center [758, 443] width 199 height 30
click at [634, 433] on input "I'll label the boxes myself I’ll print the box contents labels and affix them t…" at bounding box center [629, 434] width 10 height 10
radio input "true"
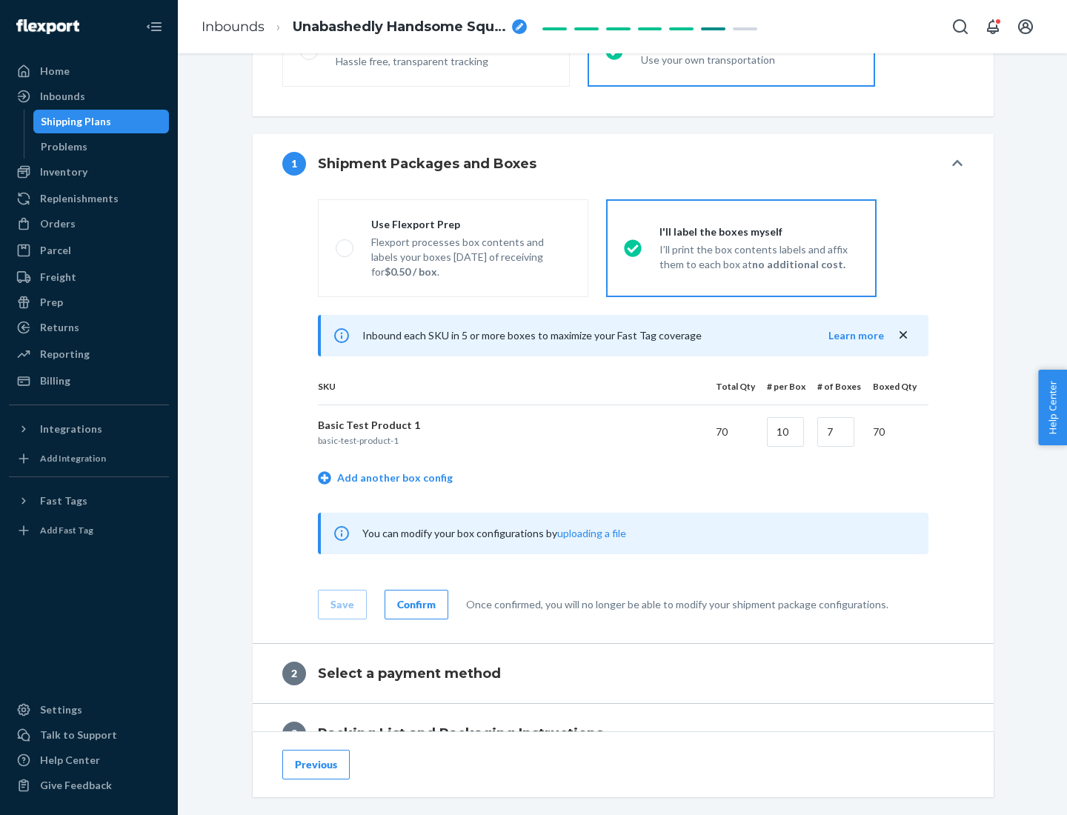
scroll to position [256, 0]
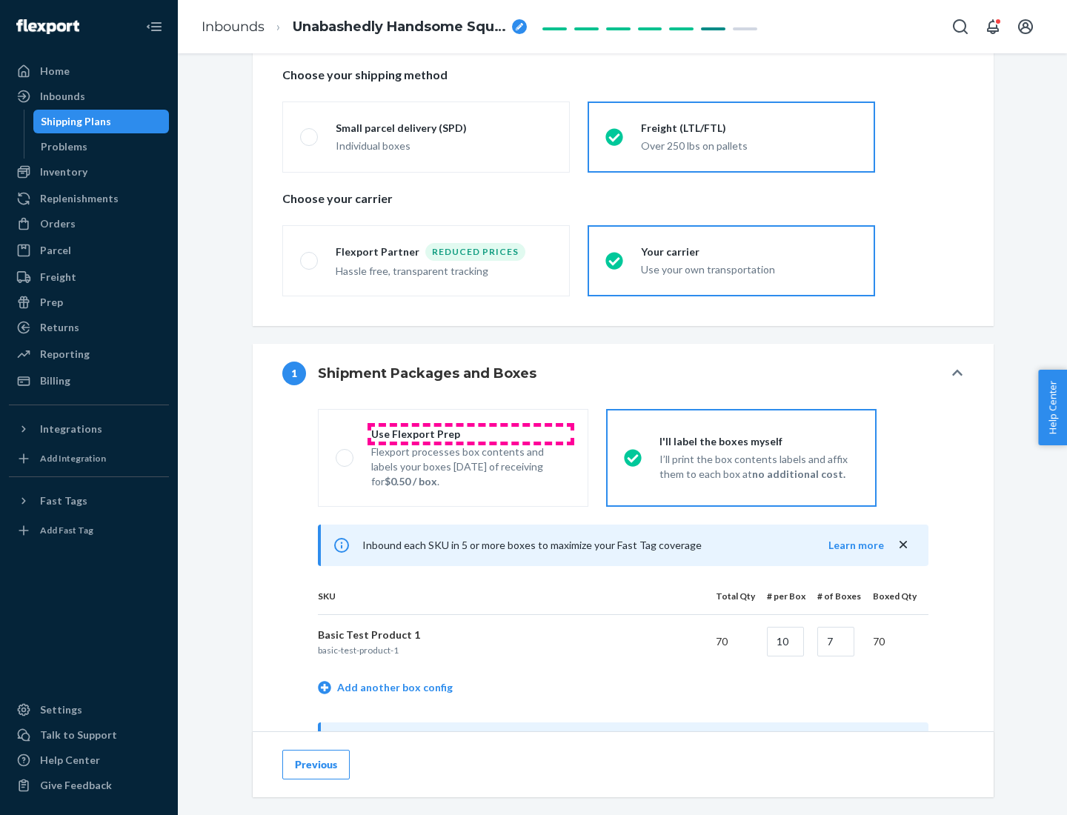
click at [471, 433] on div "Use Flexport Prep" at bounding box center [470, 434] width 199 height 15
click at [345, 453] on input "Use Flexport Prep Flexport processes box contents and labels your boxes [DATE] …" at bounding box center [341, 458] width 10 height 10
radio input "true"
radio input "false"
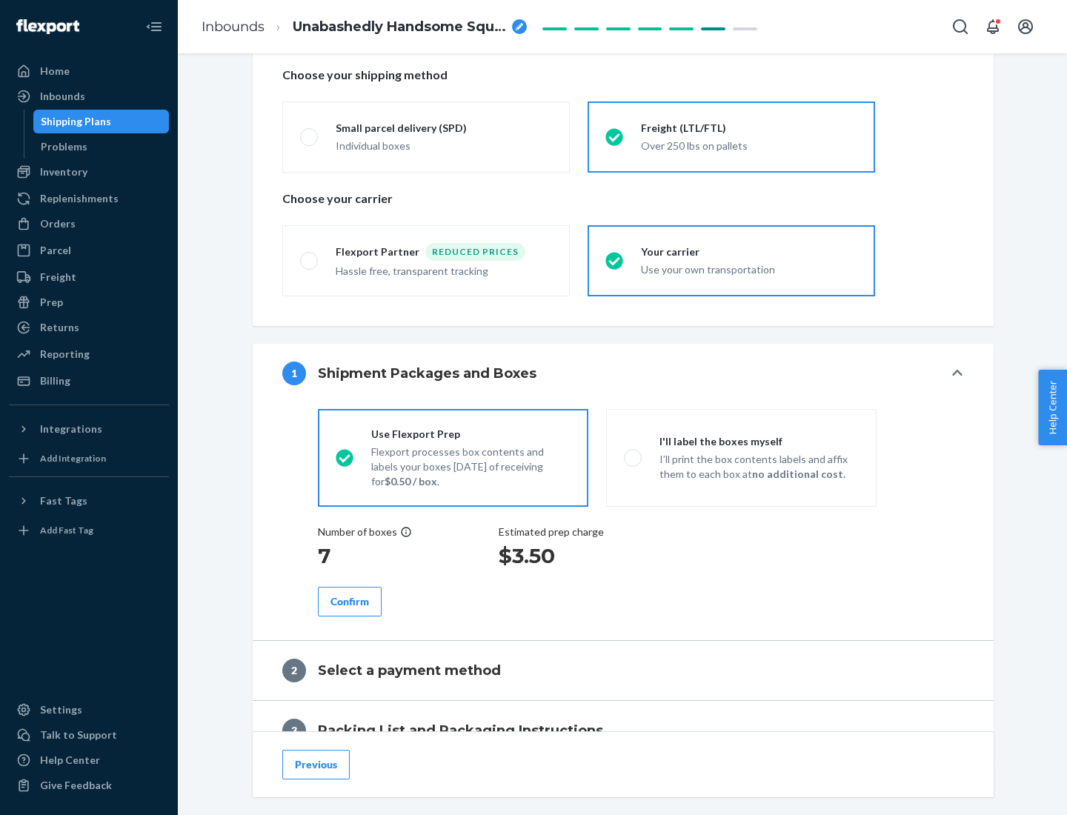
scroll to position [423, 0]
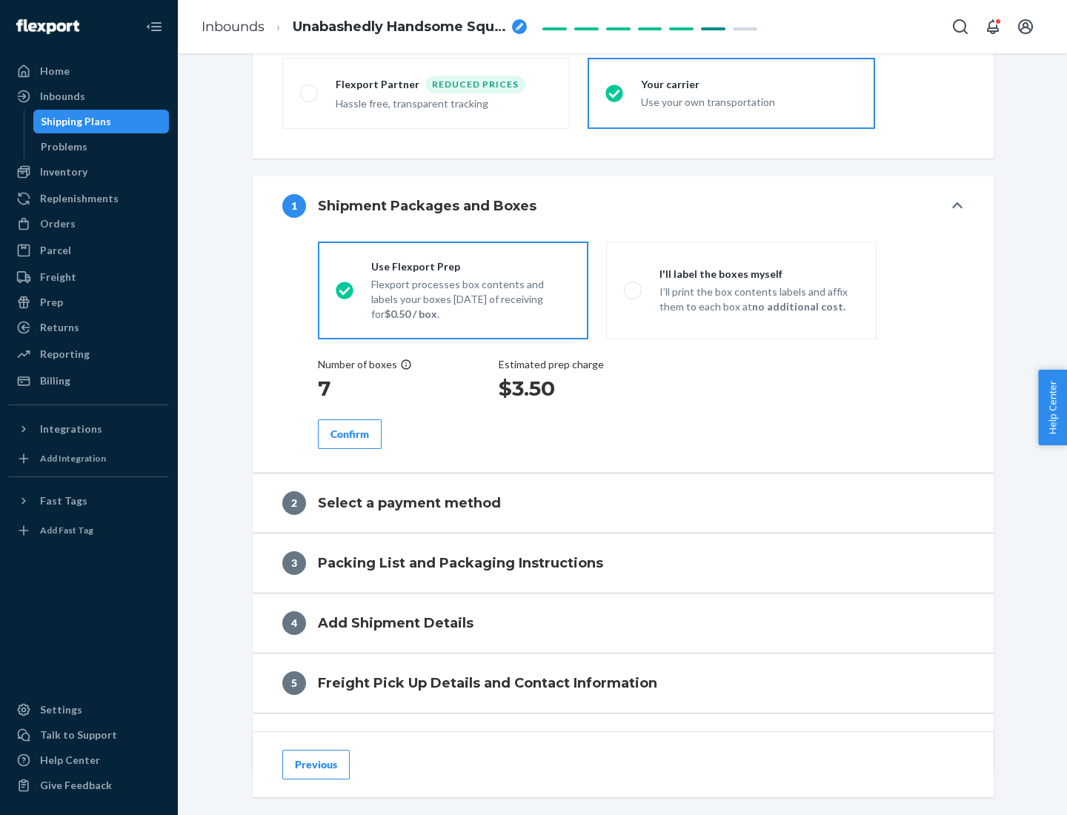
click at [350, 433] on div "Confirm" at bounding box center [349, 434] width 39 height 15
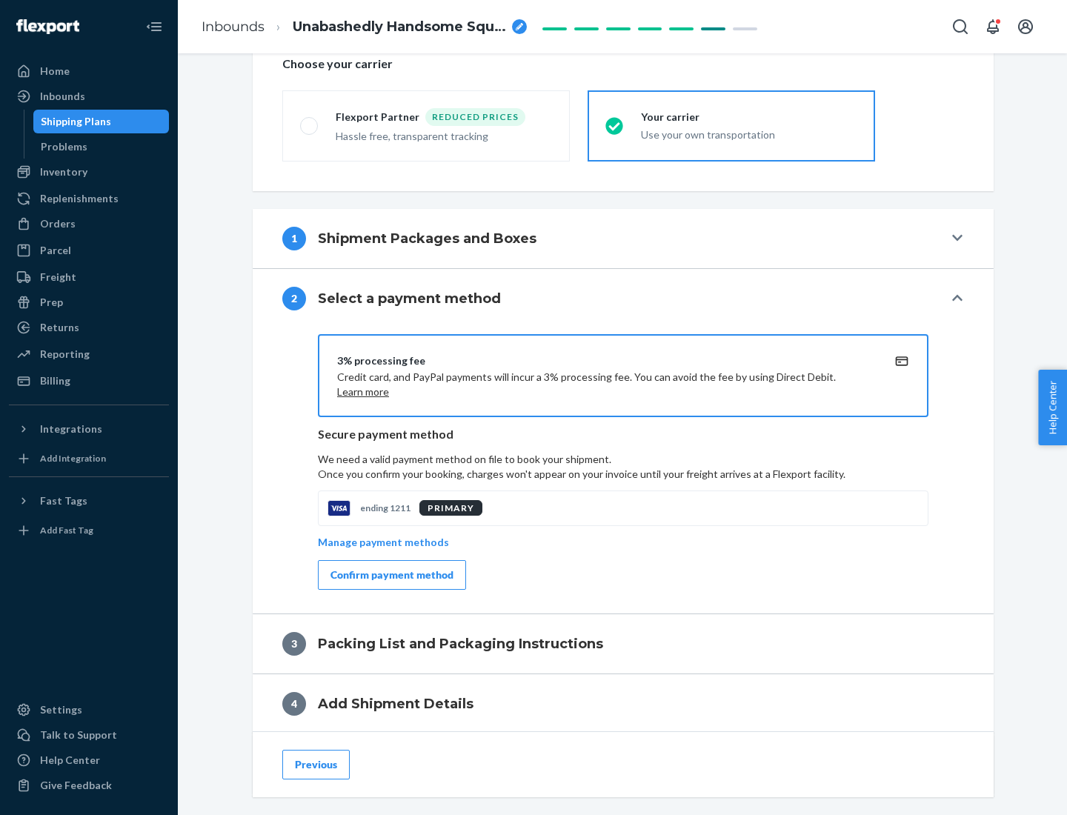
scroll to position [531, 0]
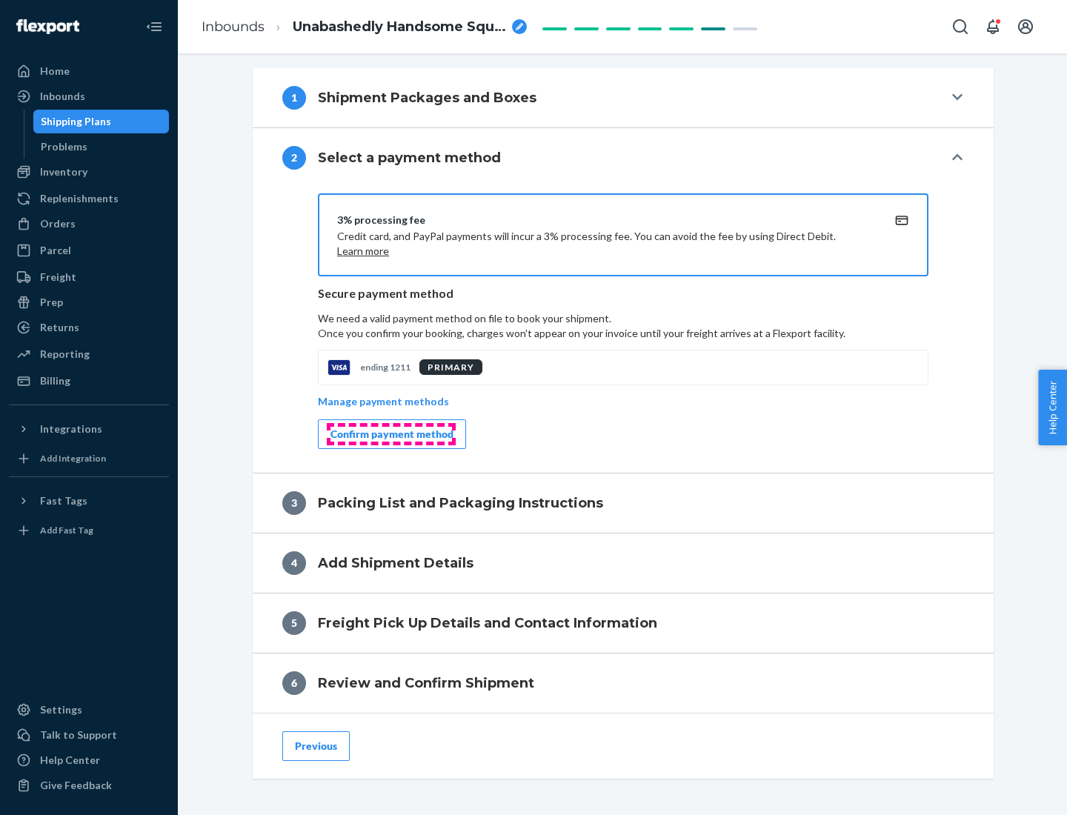
click at [391, 434] on div "Confirm payment method" at bounding box center [391, 434] width 123 height 15
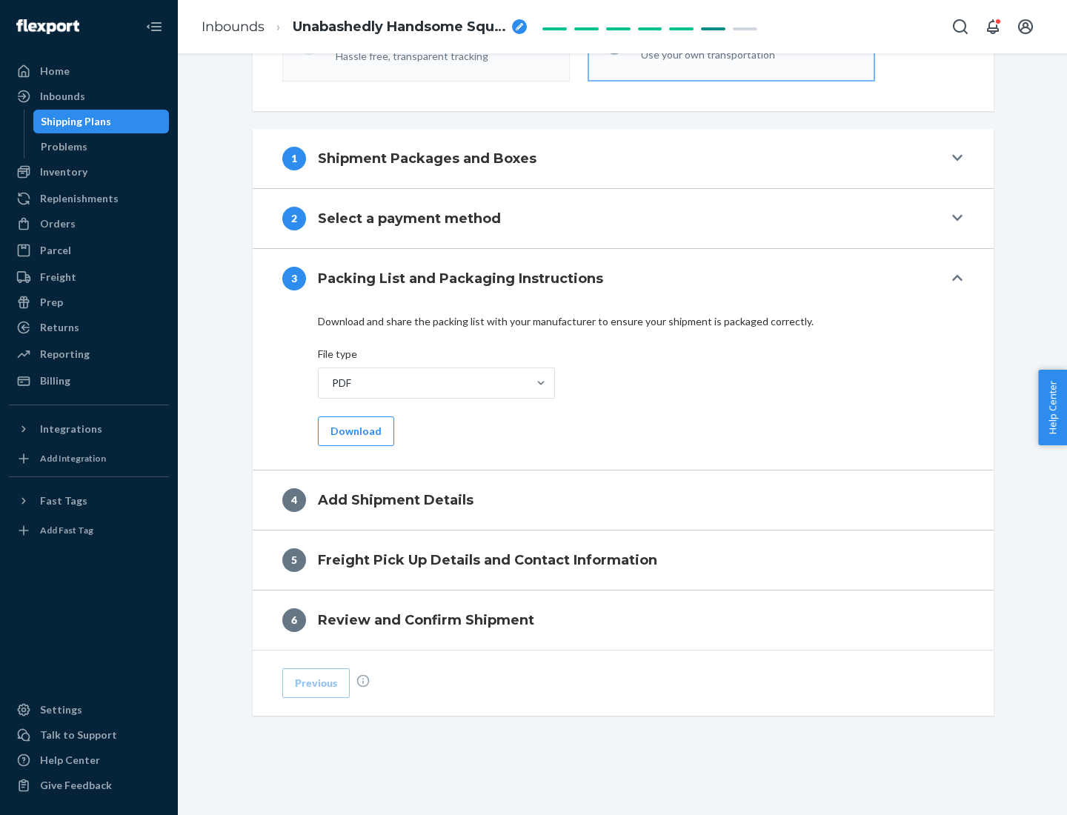
scroll to position [468, 0]
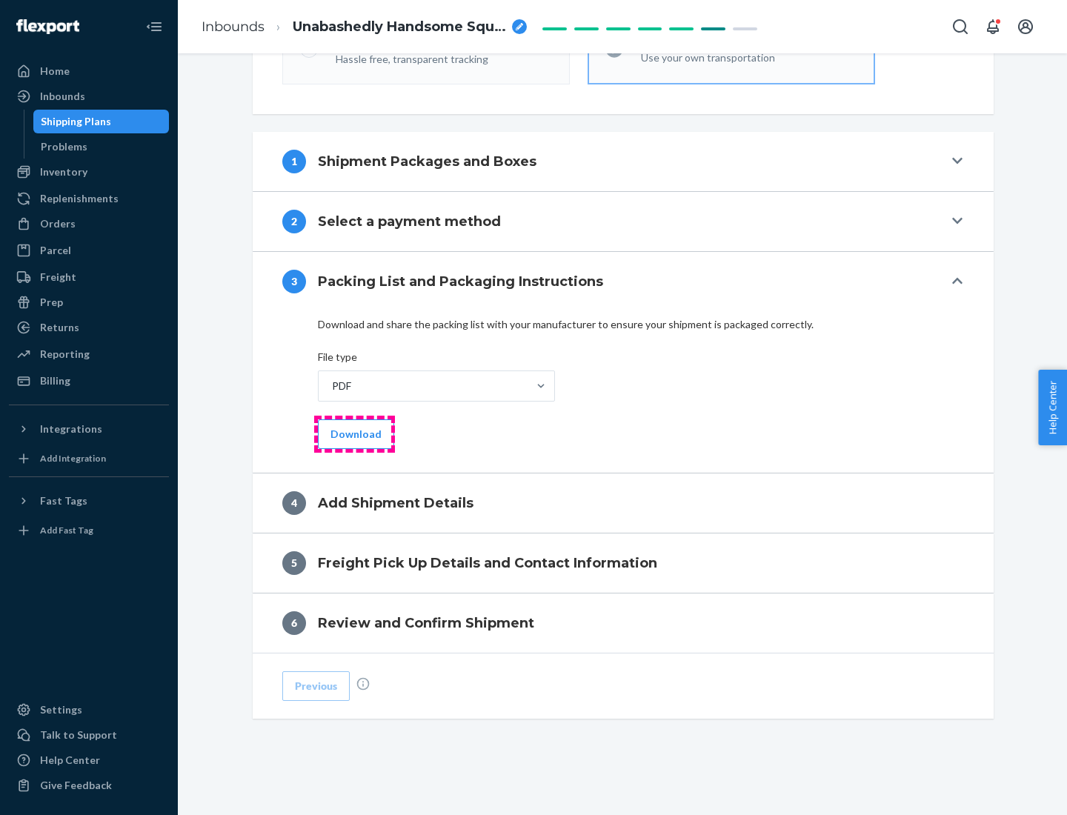
click at [354, 433] on button "Download" at bounding box center [356, 434] width 76 height 30
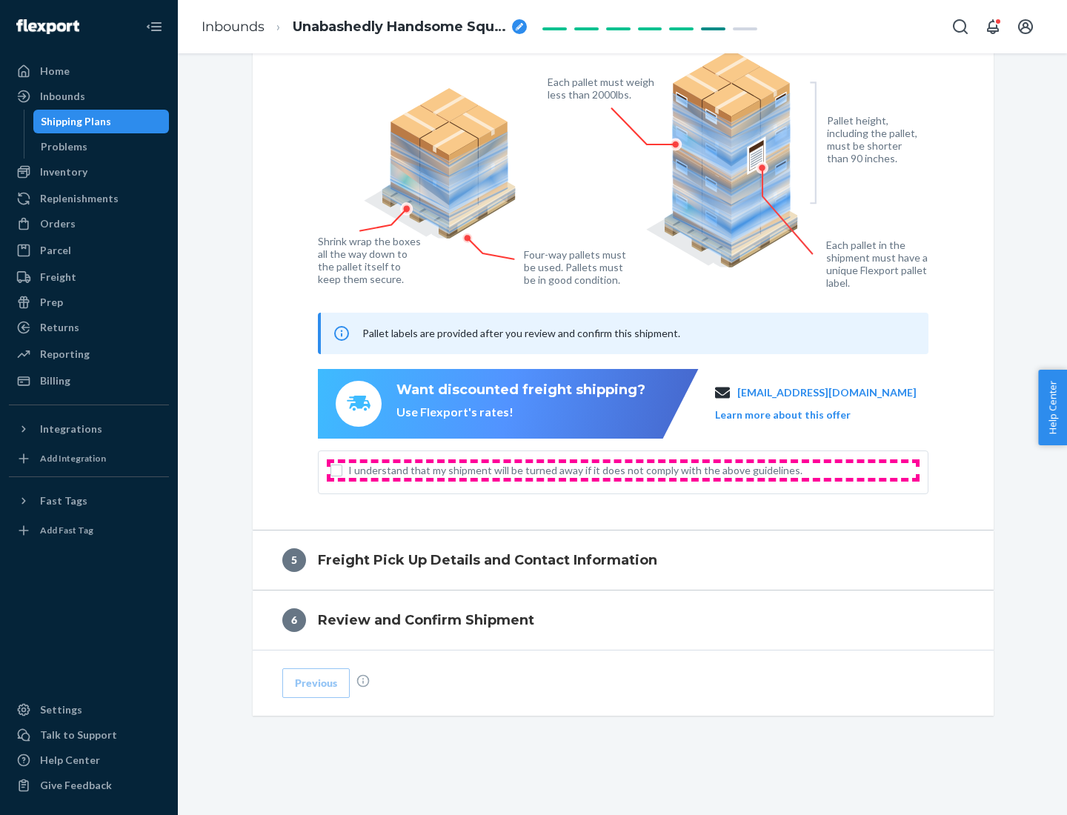
click at [623, 470] on span "I understand that my shipment will be turned away if it does not comply with th…" at bounding box center [632, 470] width 568 height 15
click at [342, 470] on input "I understand that my shipment will be turned away if it does not comply with th…" at bounding box center [336, 471] width 12 height 12
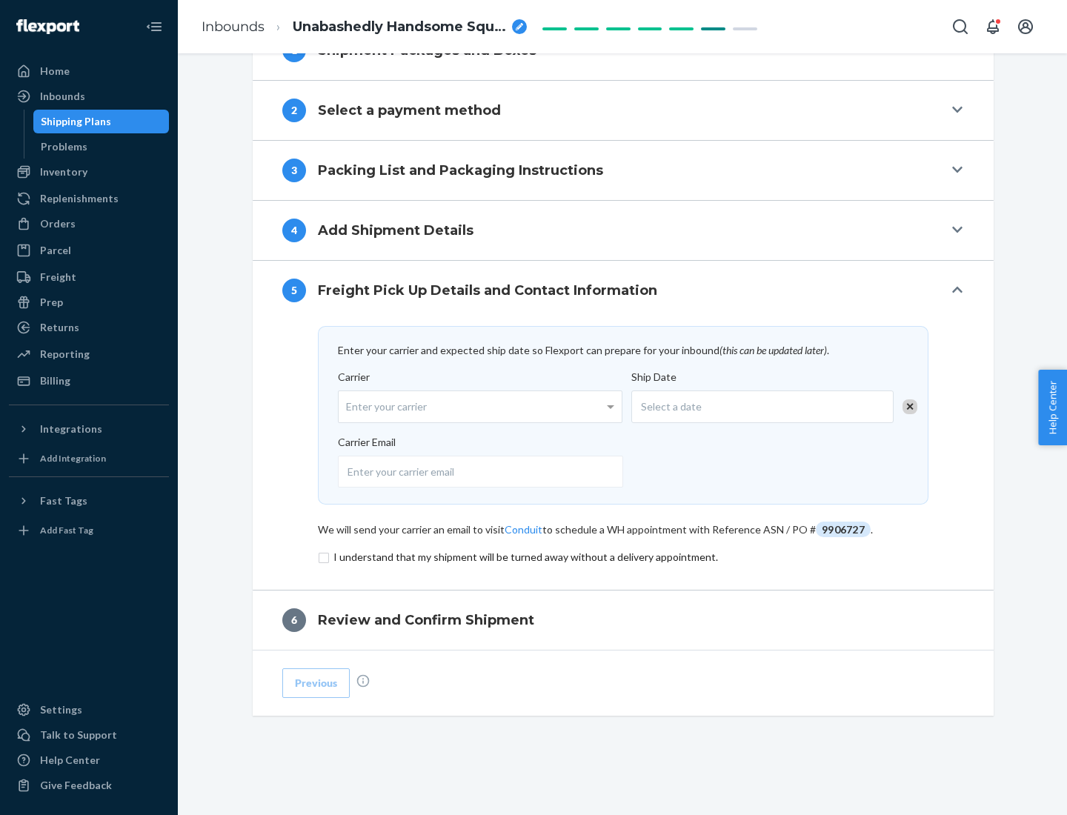
click at [623, 556] on input "checkbox" at bounding box center [623, 557] width 611 height 18
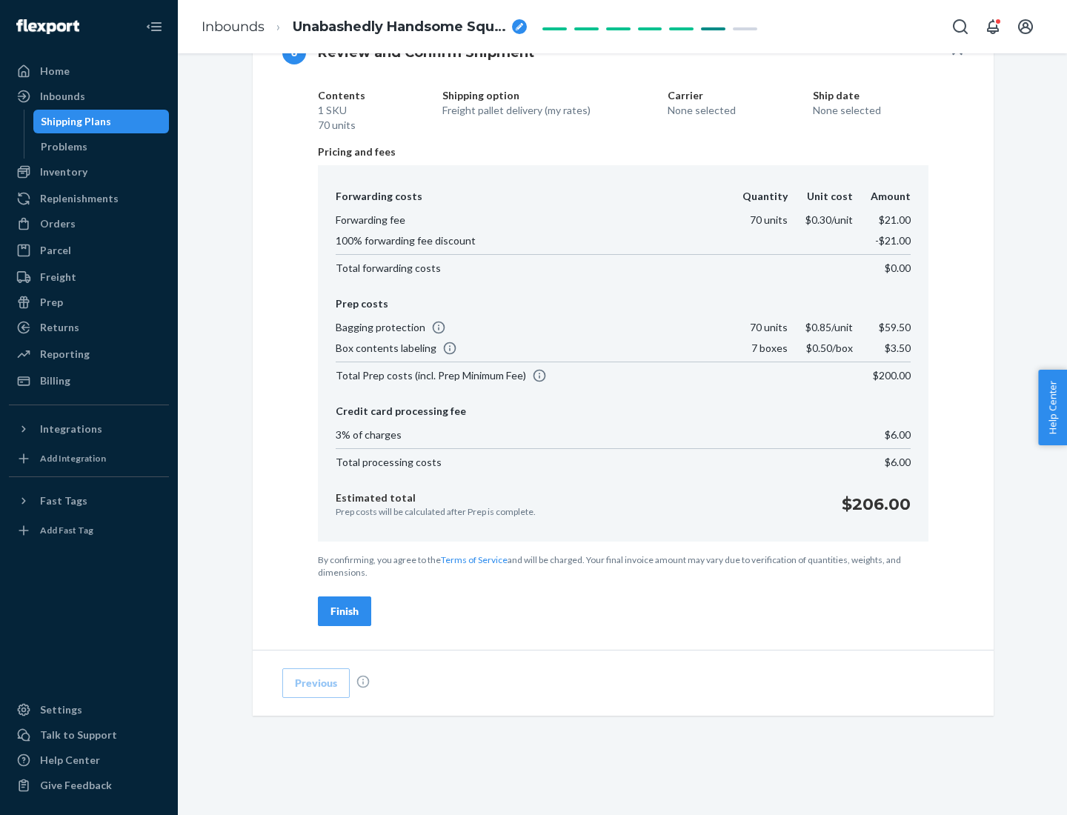
click at [345, 611] on div "Finish" at bounding box center [344, 611] width 28 height 15
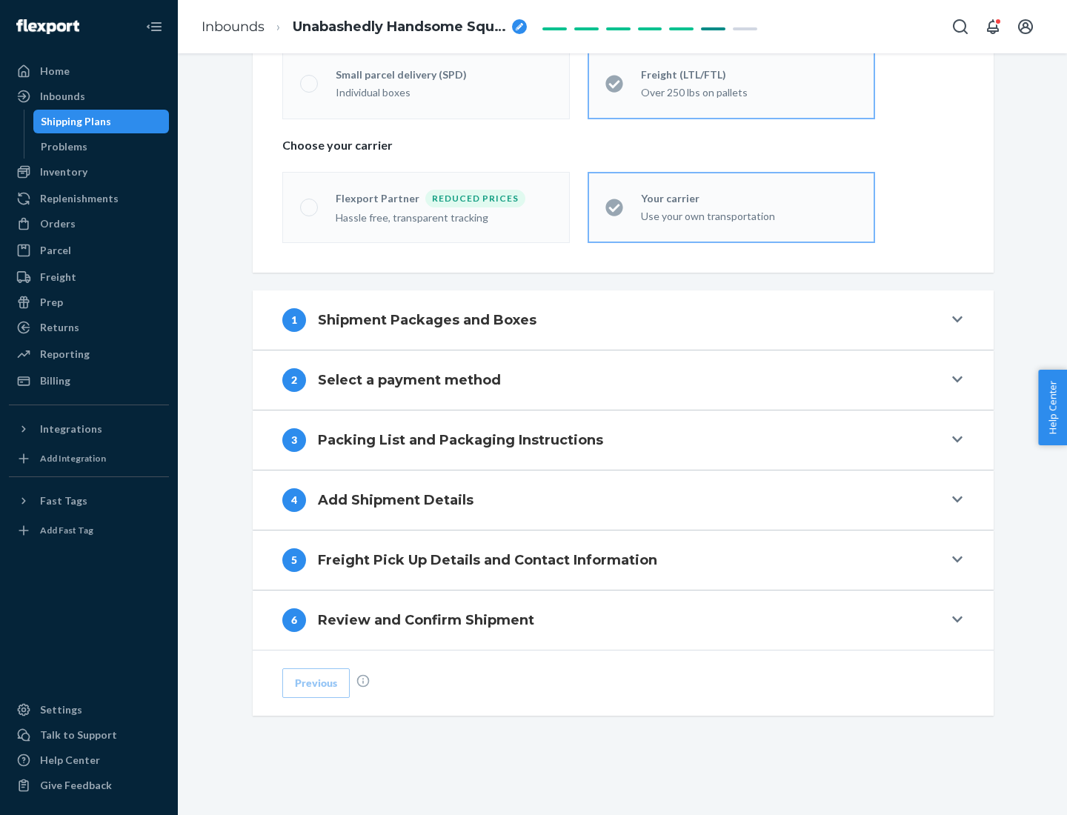
scroll to position [309, 0]
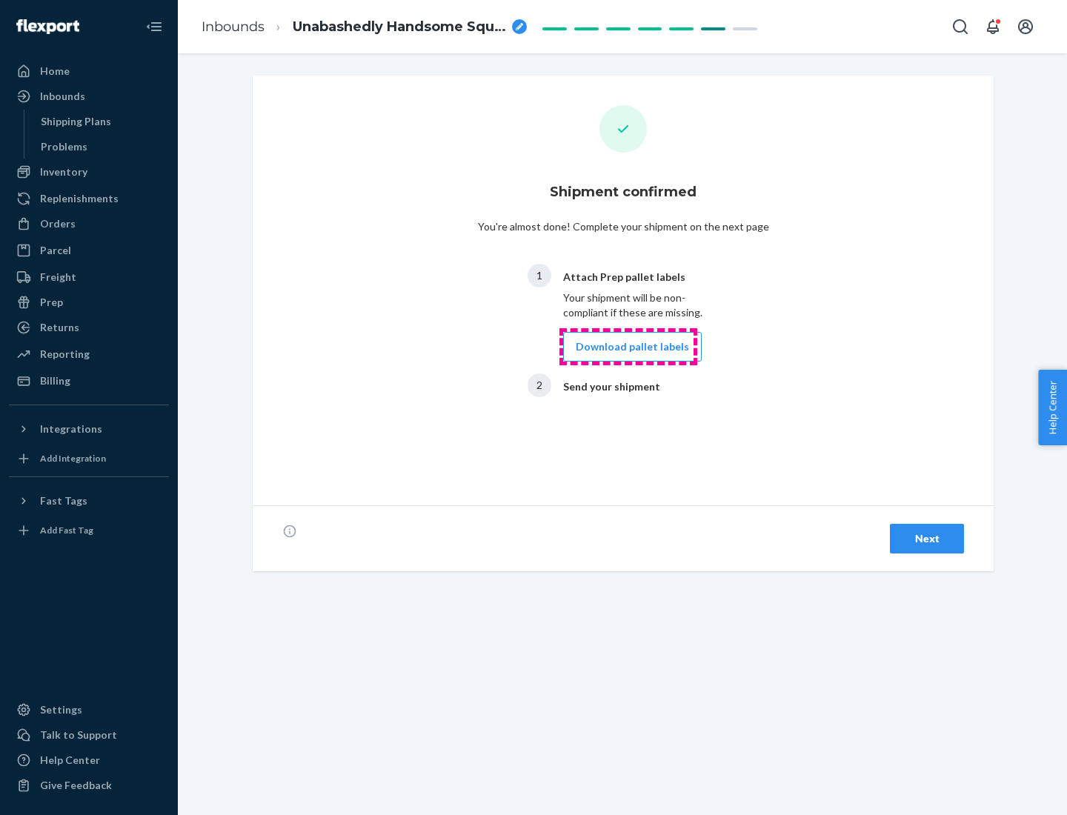
click at [628, 347] on button "Download pallet labels" at bounding box center [632, 347] width 139 height 30
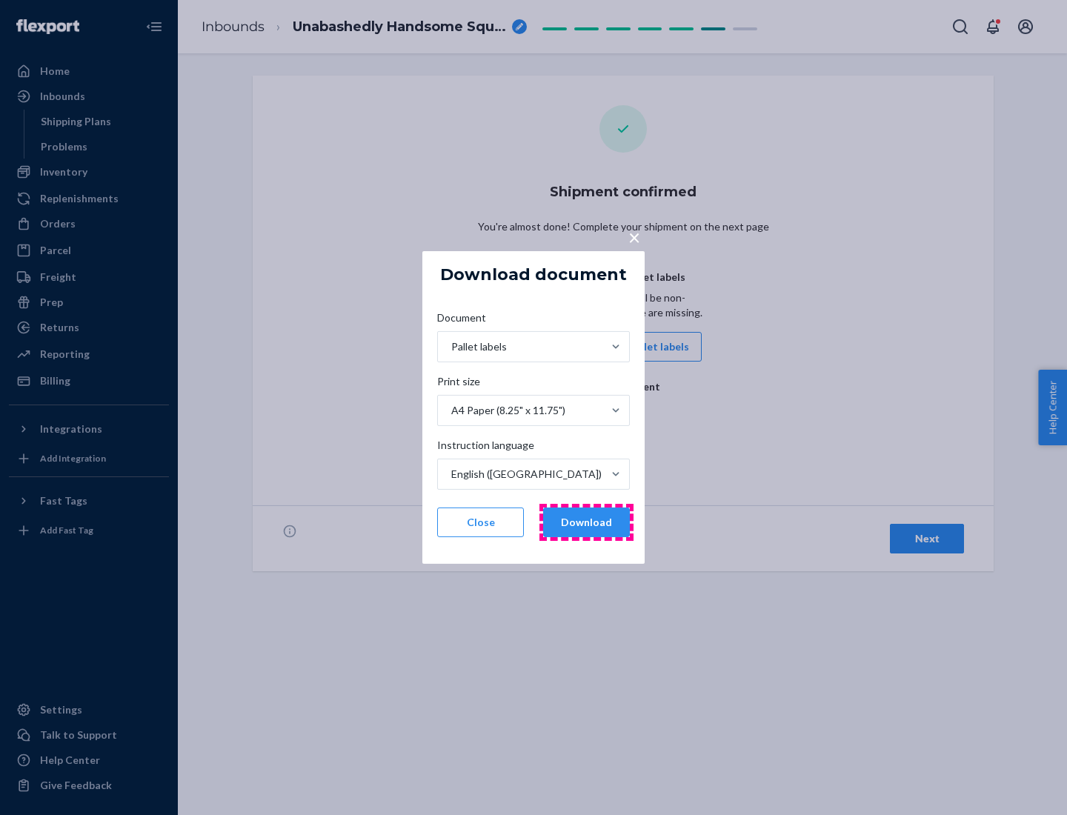
click at [586, 522] on button "Download" at bounding box center [586, 523] width 87 height 30
click at [634, 236] on span "×" at bounding box center [634, 237] width 12 height 25
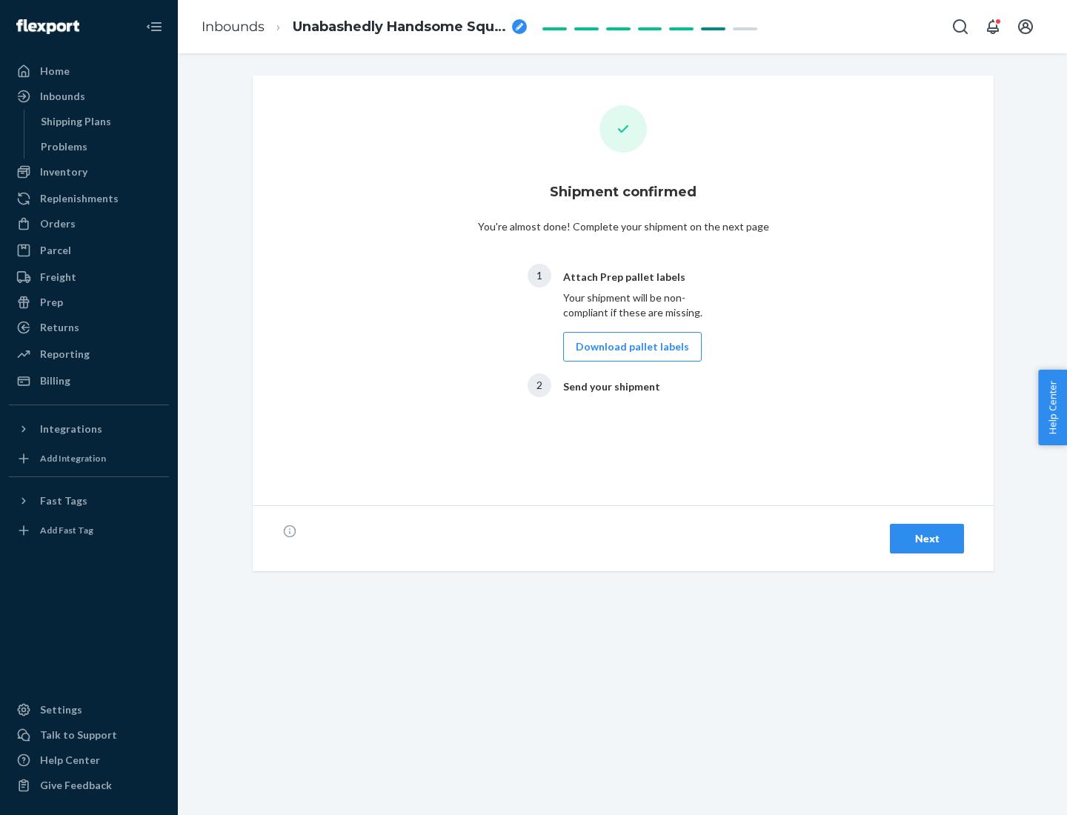
click at [927, 539] on div "Next" at bounding box center [927, 538] width 49 height 15
